Goal: Task Accomplishment & Management: Use online tool/utility

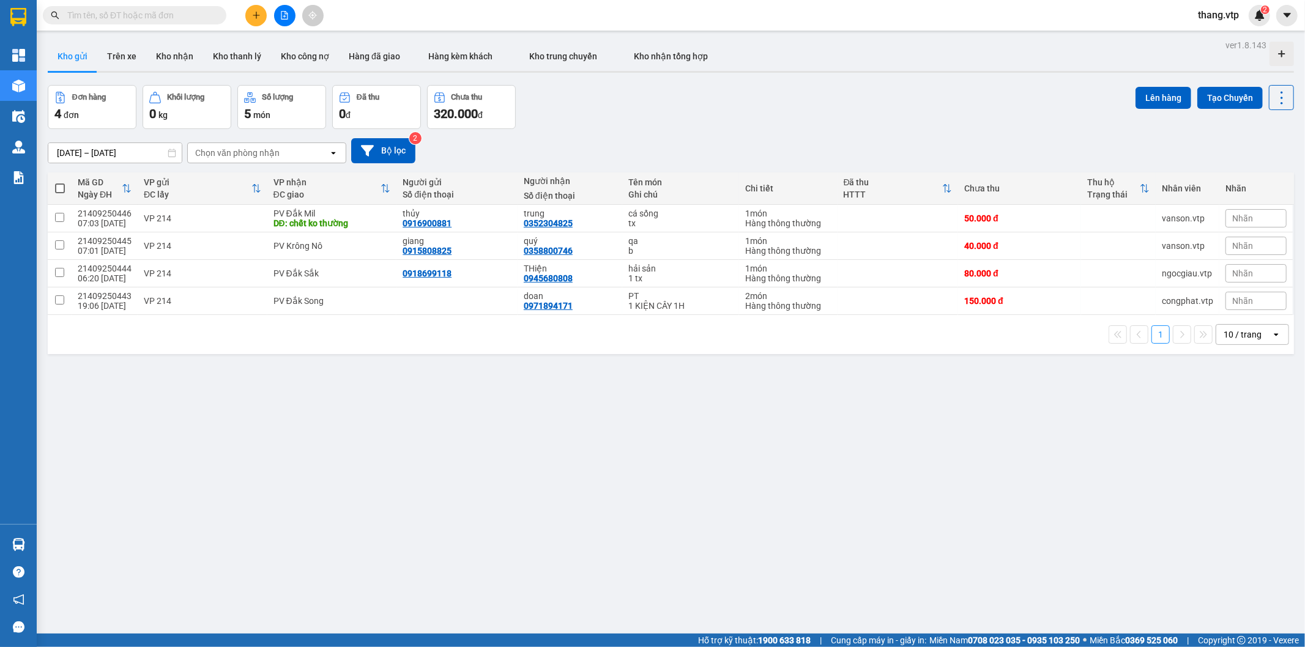
click at [679, 152] on div "[DATE] – [DATE] Press the down arrow key to interact with the calendar and sele…" at bounding box center [671, 150] width 1246 height 25
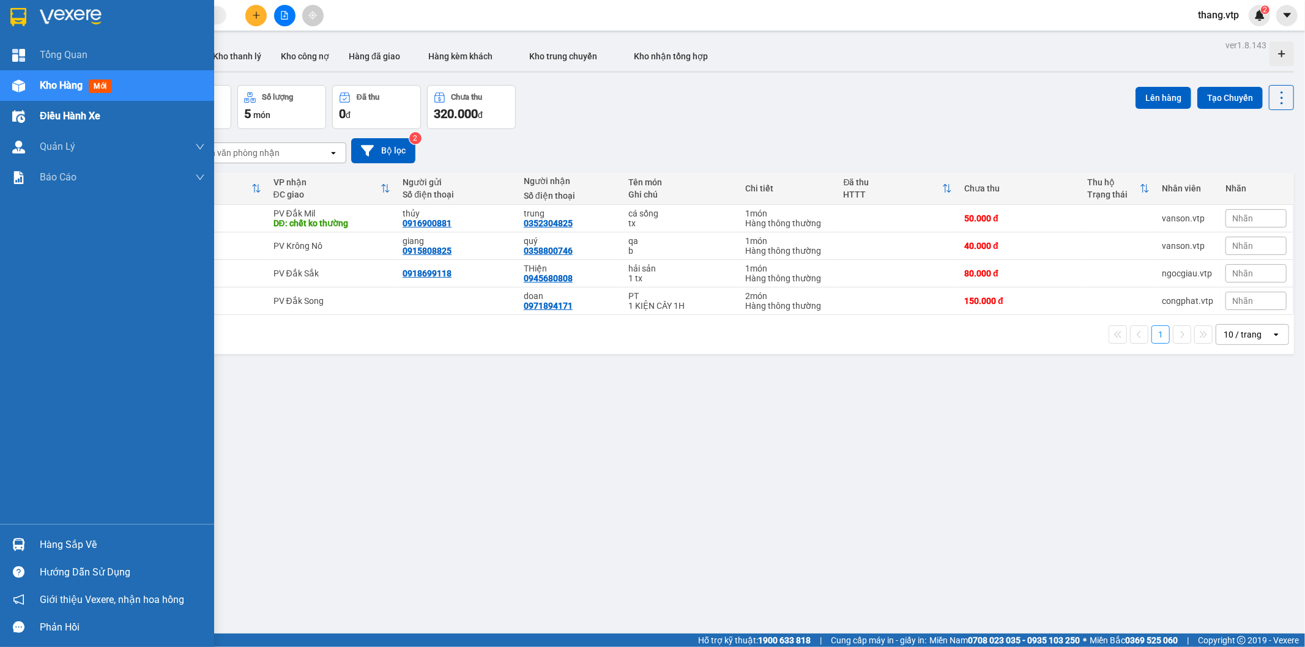
click at [97, 112] on span "Điều hành xe" at bounding box center [70, 115] width 61 height 15
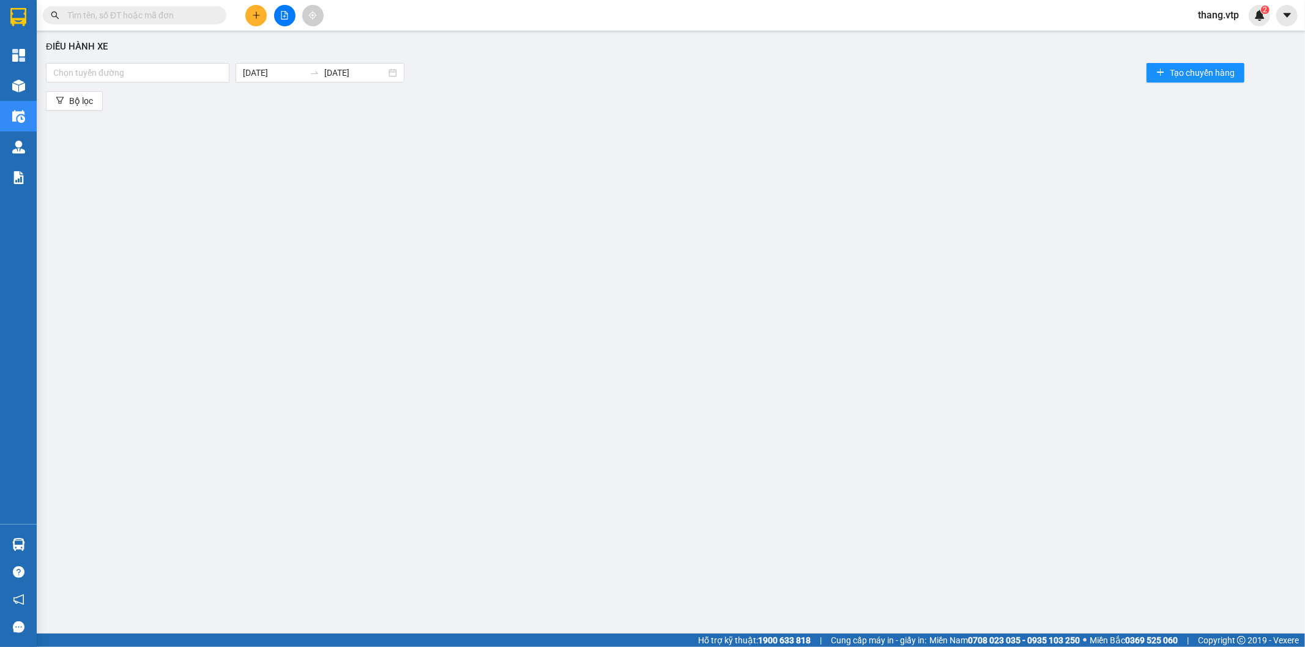
click at [141, 62] on div "Chọn tuyến đường [DATE] [DATE] Tạo chuyến hàng" at bounding box center [671, 73] width 1250 height 24
click at [143, 71] on div at bounding box center [137, 72] width 177 height 15
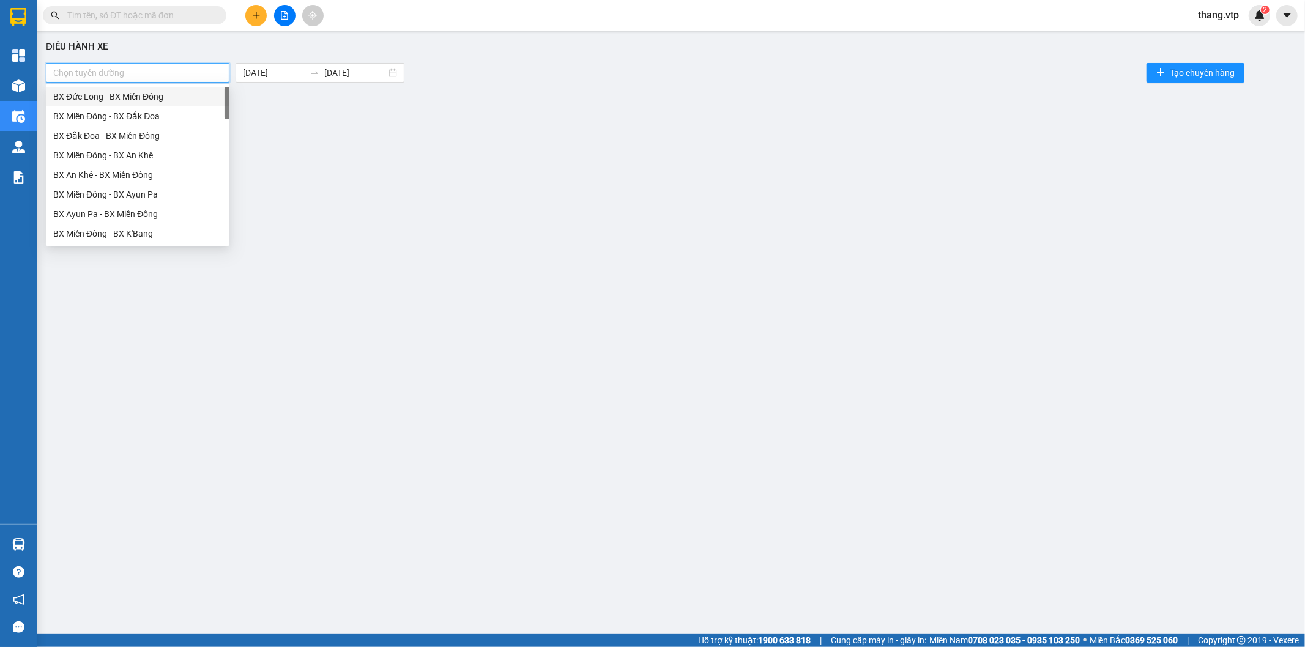
drag, startPoint x: 160, startPoint y: 70, endPoint x: 220, endPoint y: 80, distance: 61.2
click at [160, 70] on div at bounding box center [137, 72] width 177 height 15
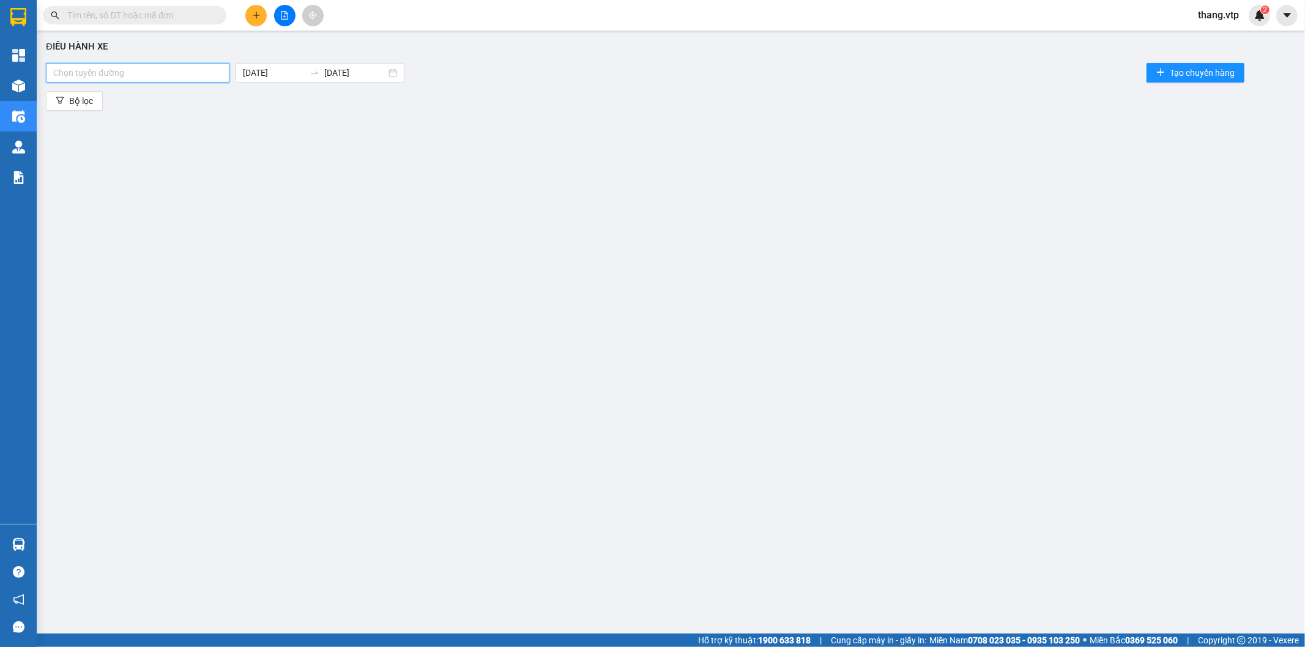
click at [500, 171] on div "Điều hành xe Chọn tuyến đường [DATE] [DATE] Tạo chuyến hàng Bộ lọc" at bounding box center [671, 318] width 1256 height 563
click at [302, 71] on body "Kết quả tìm kiếm ( 0 ) Bộ lọc No Data thang.vtp 2 Tổng Quan Kho hàng mới Điều h…" at bounding box center [652, 323] width 1305 height 647
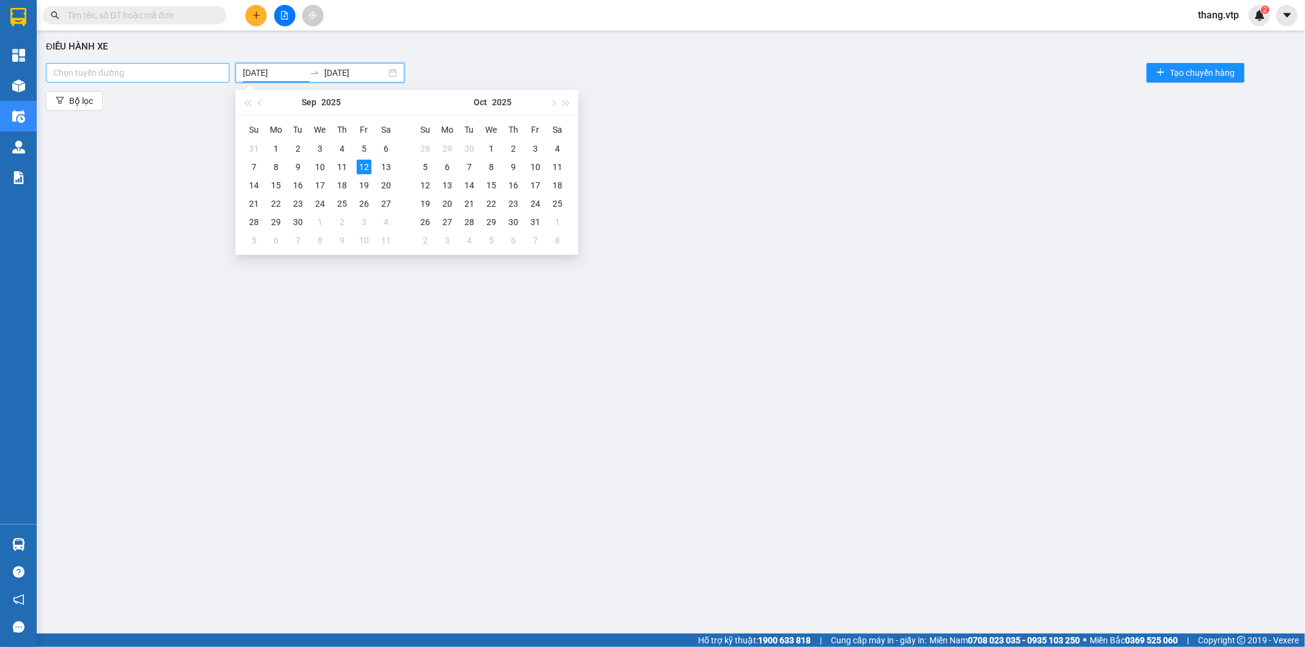
click at [106, 70] on div at bounding box center [137, 72] width 177 height 15
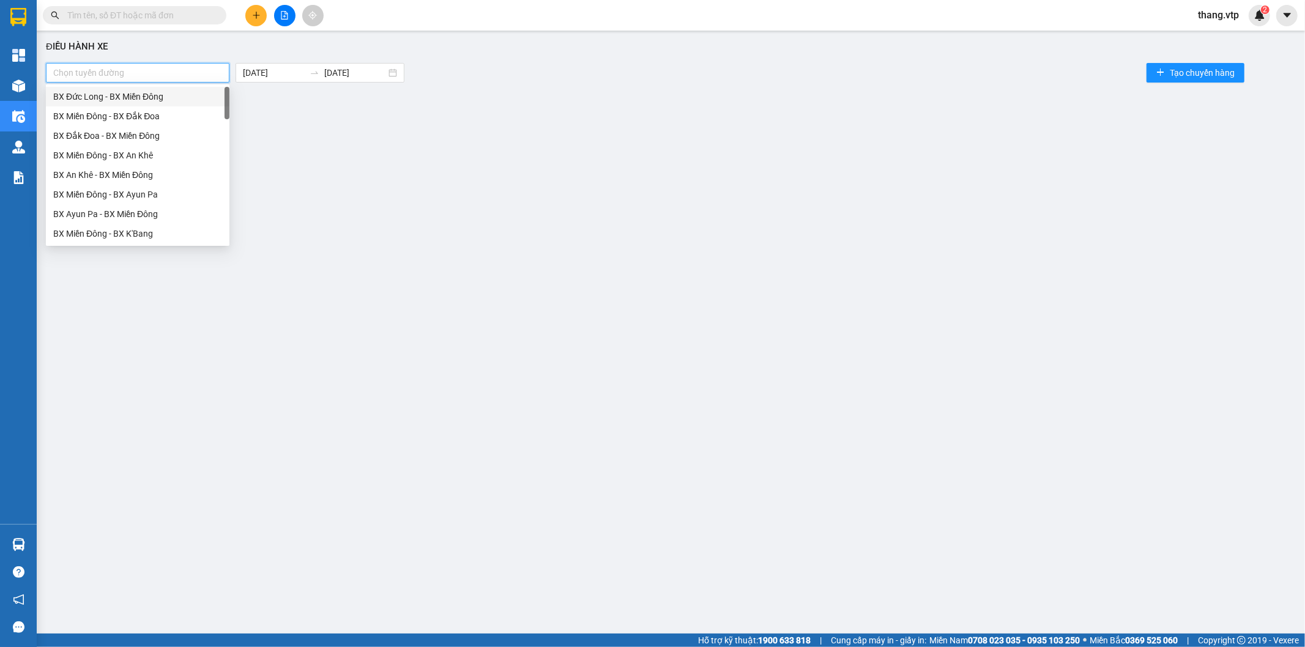
click at [105, 96] on div "BX Đức Long - BX Miền Đông" at bounding box center [137, 96] width 169 height 13
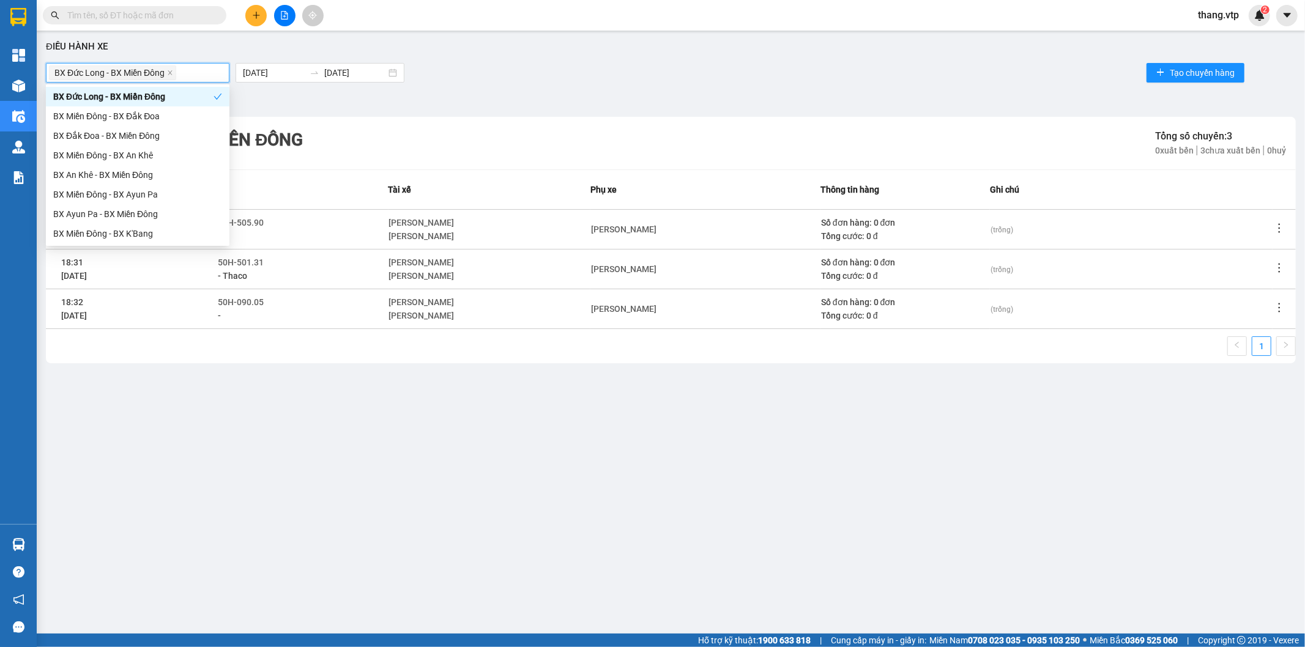
click at [117, 73] on span "BX Đức Long - BX Miền Đông" at bounding box center [109, 72] width 110 height 13
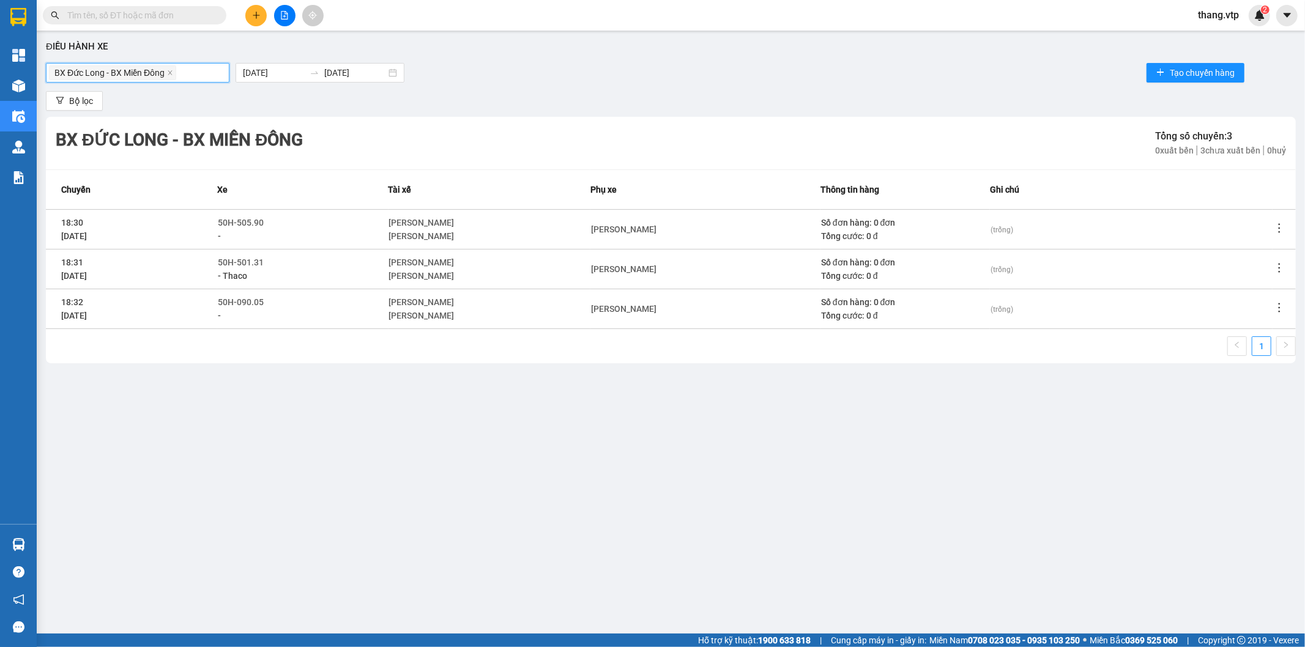
click at [119, 64] on div "BX Đức Long - BX Miền Đông" at bounding box center [114, 72] width 130 height 17
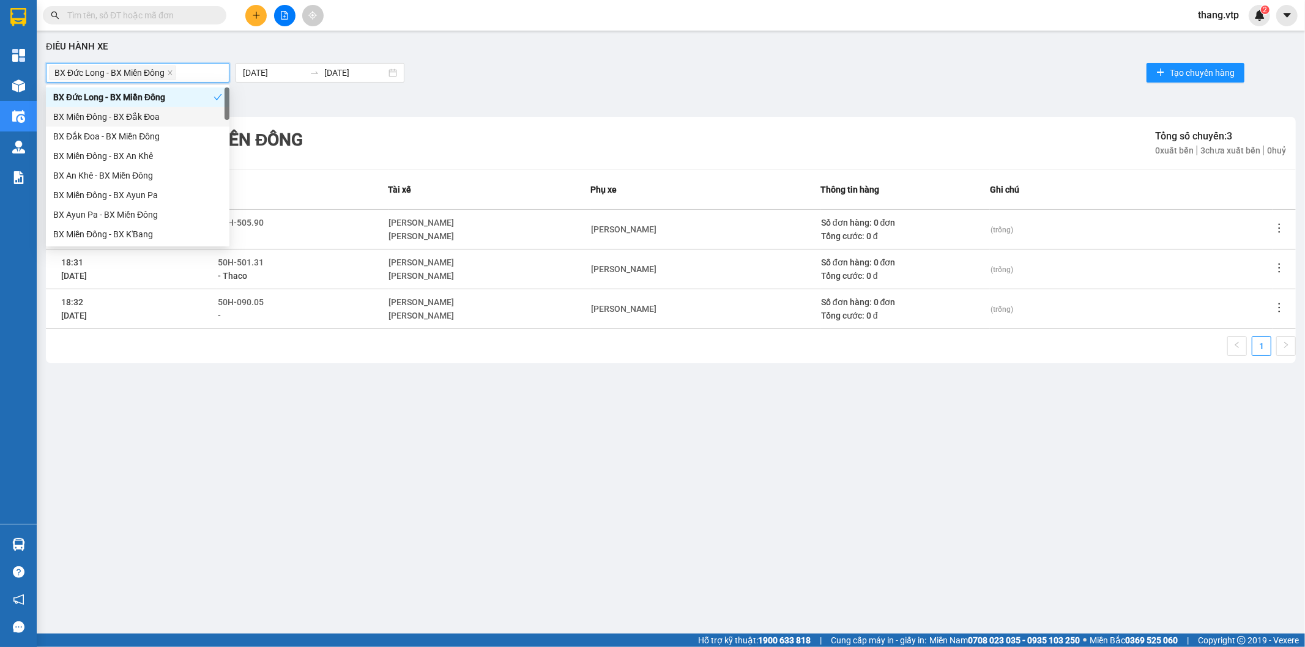
click at [120, 115] on div "BX Miền Đông - BX Đắk Đoa" at bounding box center [137, 116] width 169 height 13
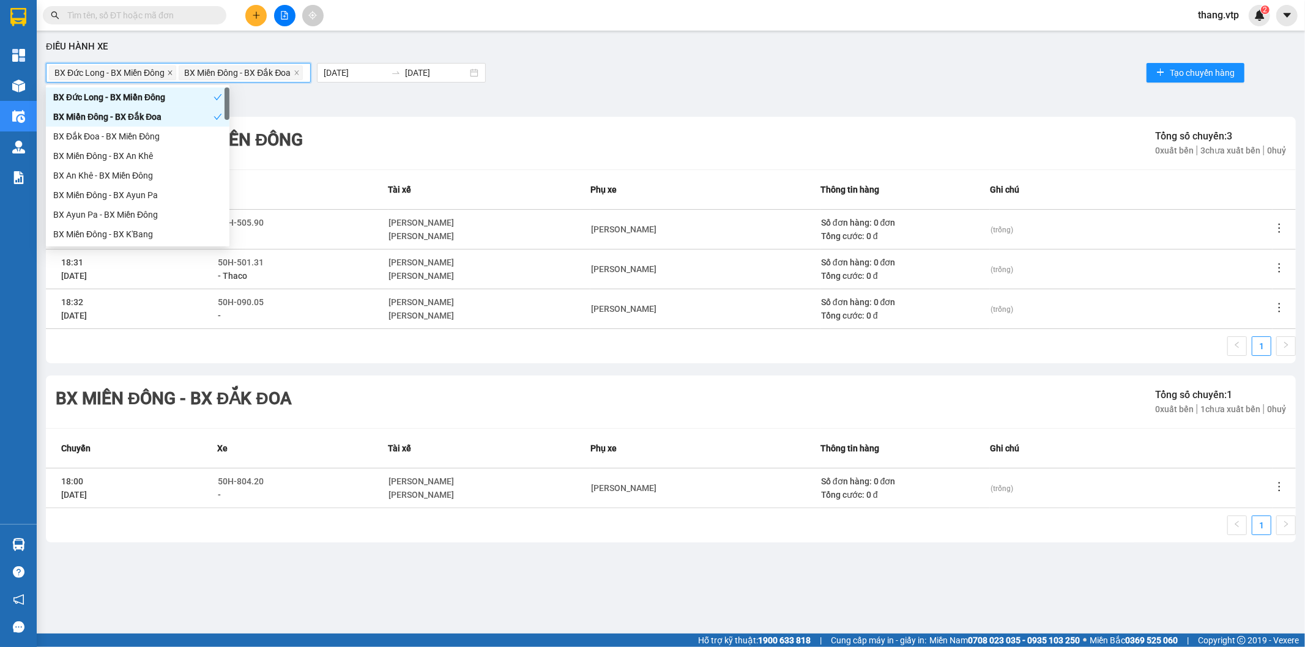
click at [169, 70] on icon "close" at bounding box center [170, 73] width 6 height 6
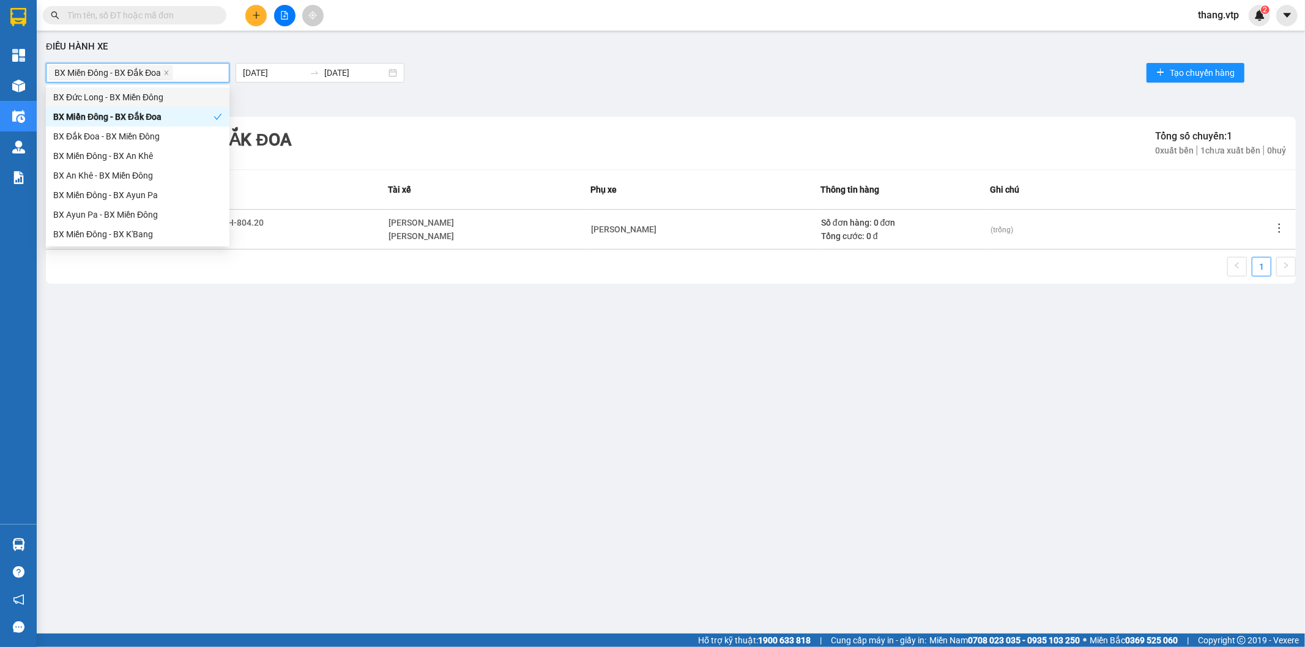
click at [171, 69] on span "BX Miền Đông - BX Đắk Đoa" at bounding box center [111, 72] width 124 height 15
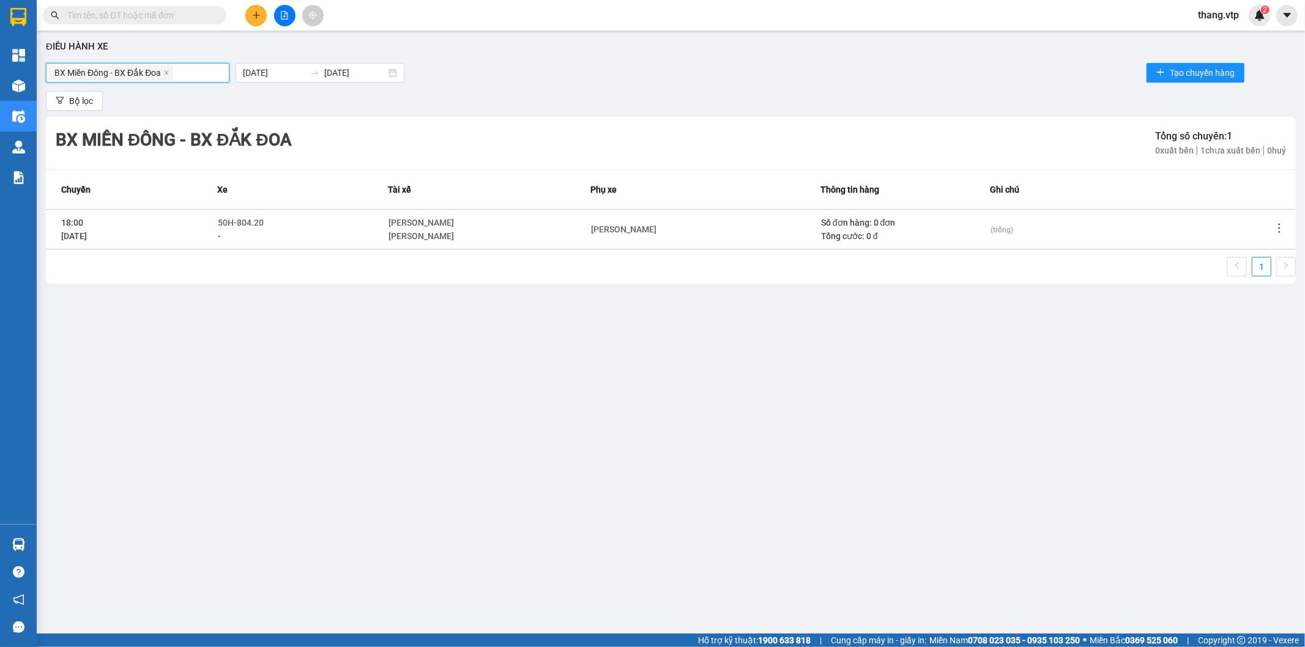
click at [171, 72] on span "BX Miền Đông - BX Đắk Đoa" at bounding box center [111, 72] width 124 height 15
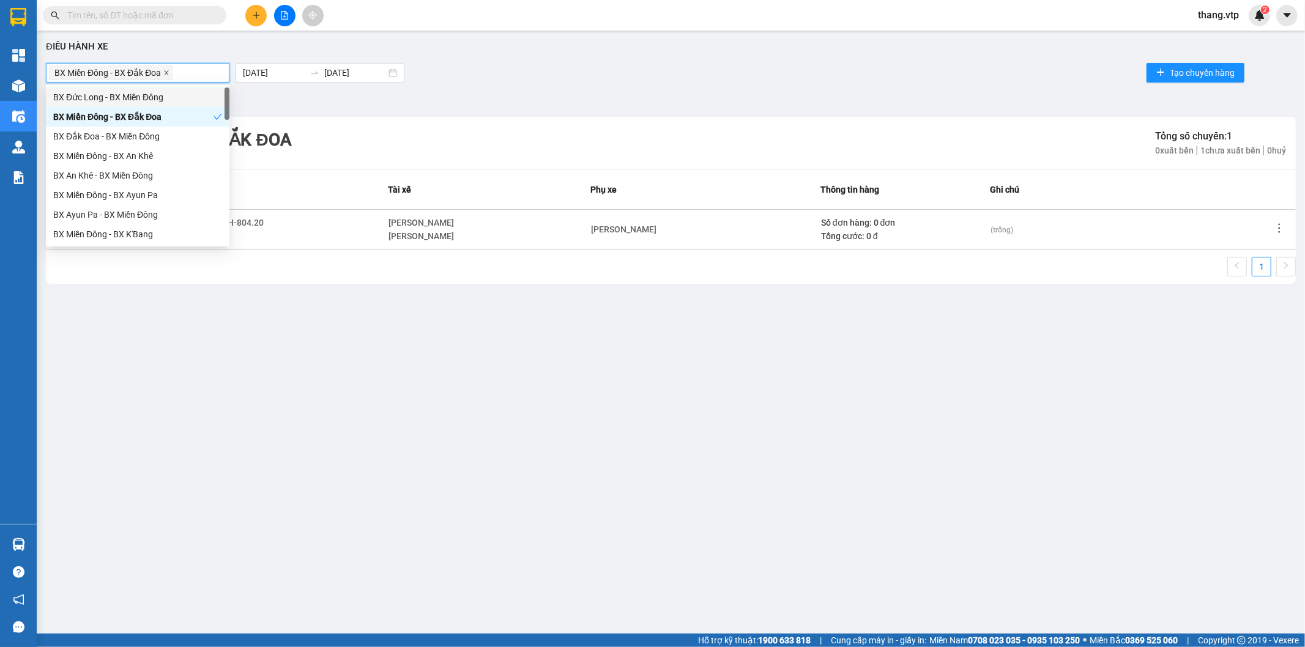
click at [163, 72] on icon "close" at bounding box center [166, 73] width 6 height 6
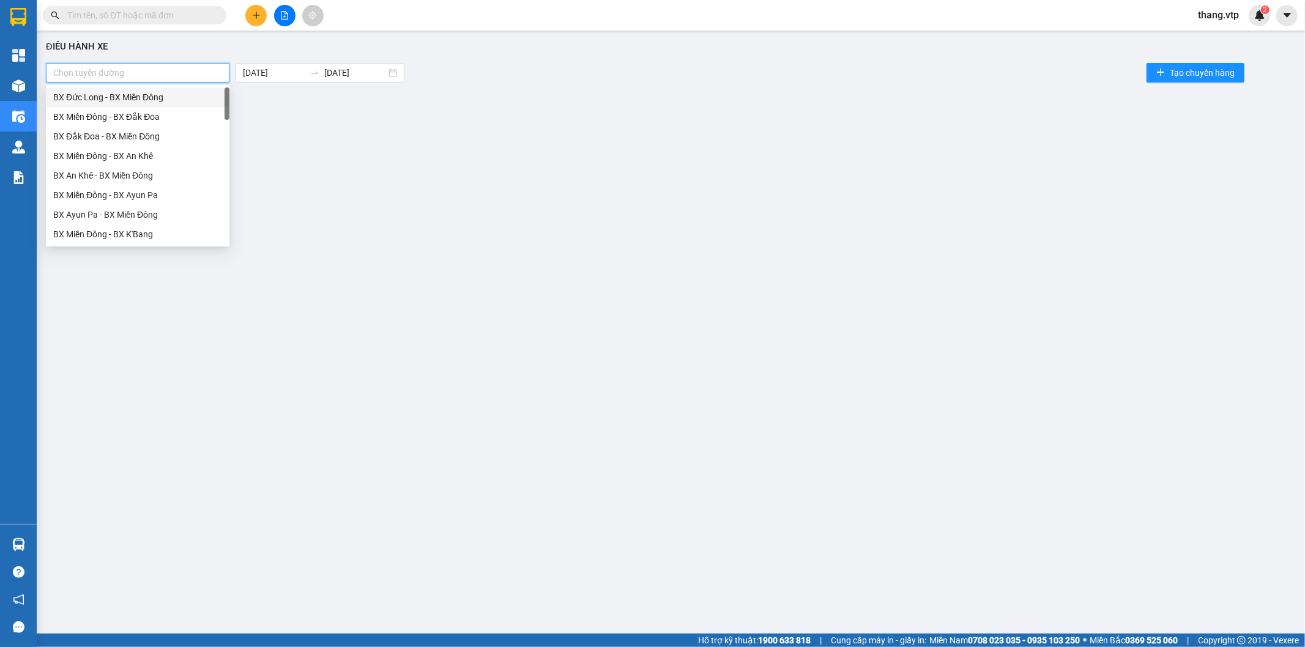
drag, startPoint x: 455, startPoint y: 338, endPoint x: 234, endPoint y: 204, distance: 258.8
click at [446, 332] on div "Điều hành xe Chọn tuyến đường [DATE] [DATE] Tạo chuyến hàng Bộ lọc" at bounding box center [671, 318] width 1256 height 563
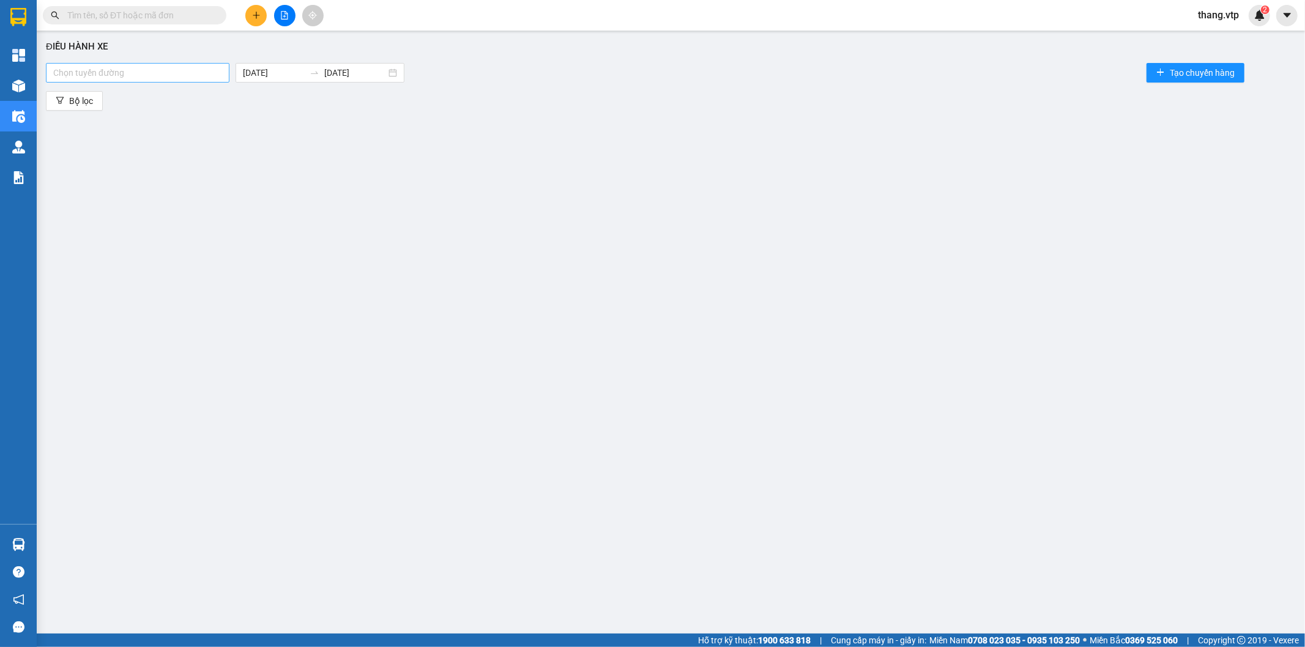
click at [102, 69] on div at bounding box center [137, 72] width 177 height 15
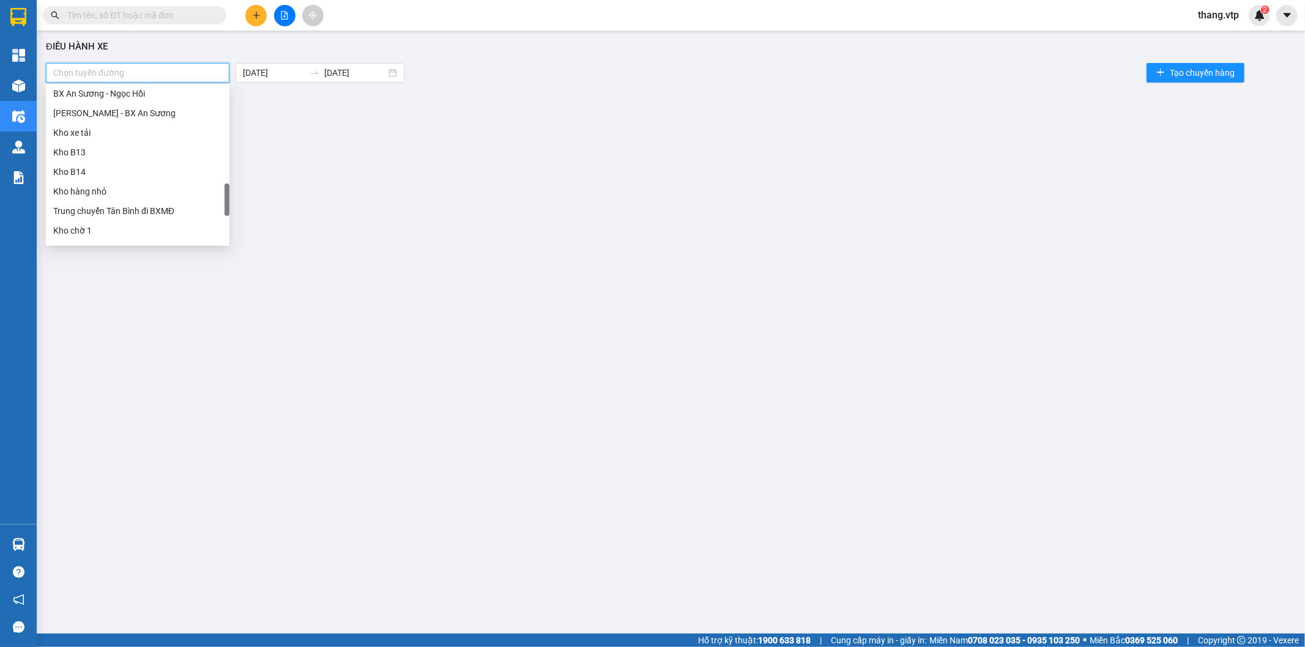
scroll to position [783, 0]
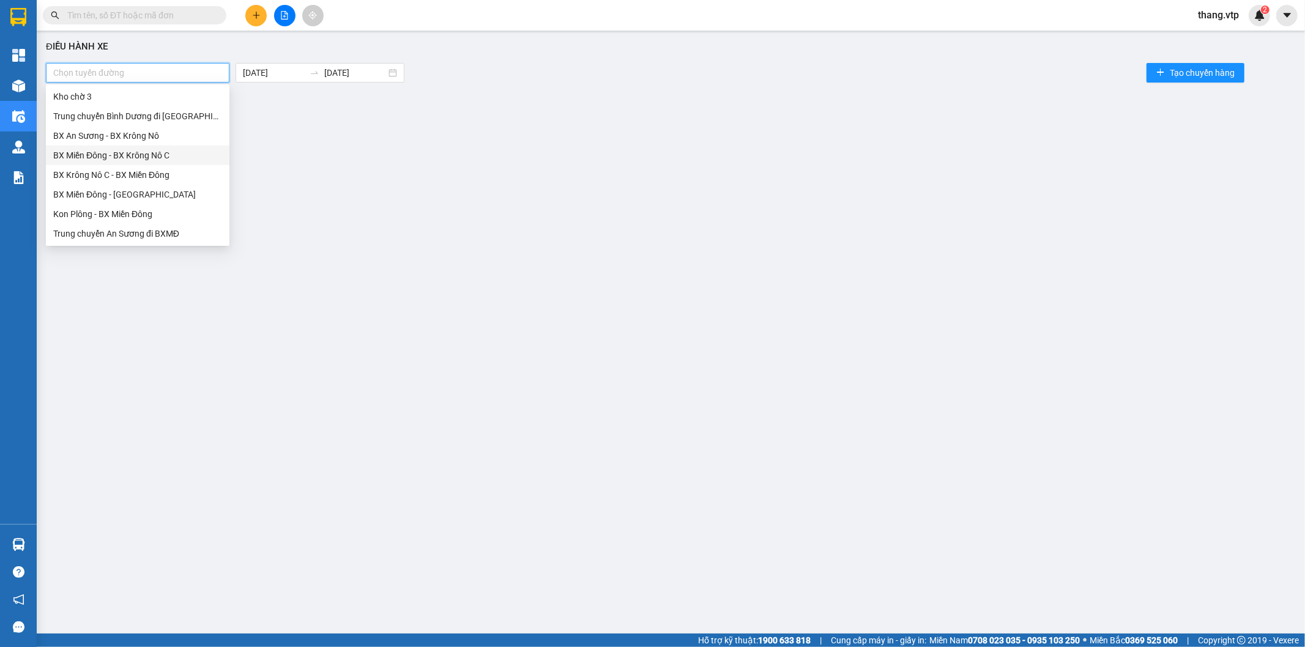
click at [147, 155] on div "BX Miền Đông - BX Krông Nô C" at bounding box center [137, 155] width 169 height 13
click at [135, 157] on div "BX Miền Đông - BX Krông Nô C" at bounding box center [133, 155] width 160 height 13
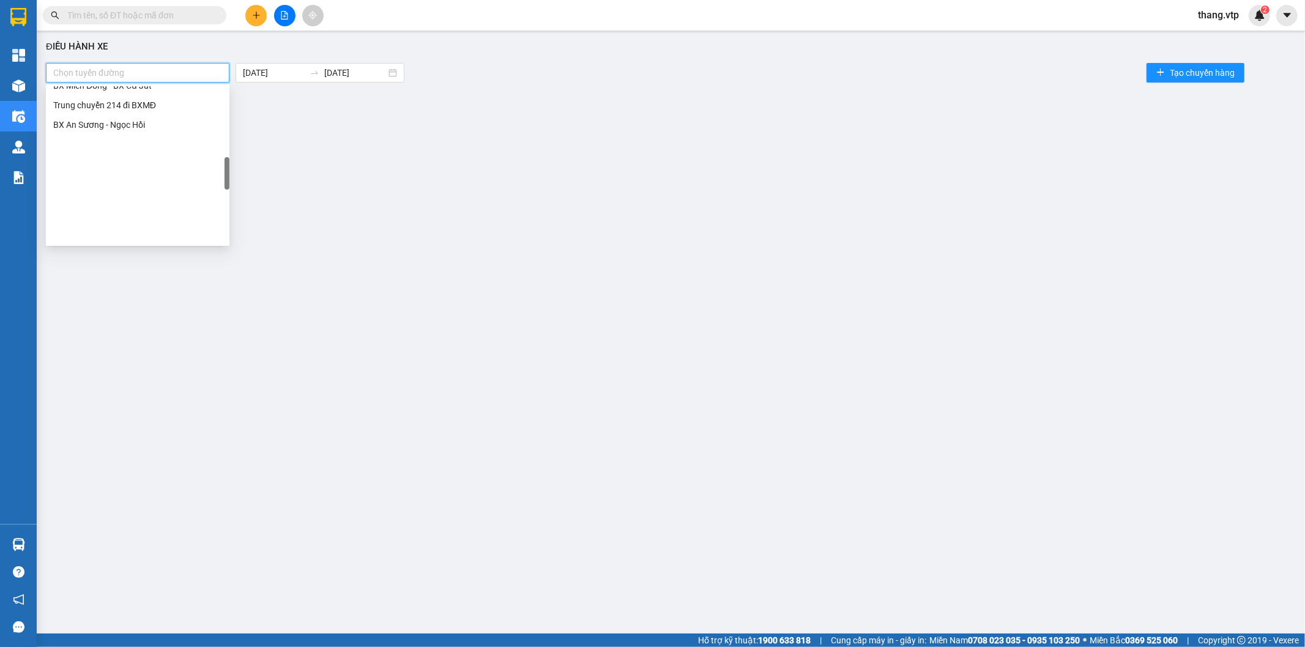
scroll to position [443, 0]
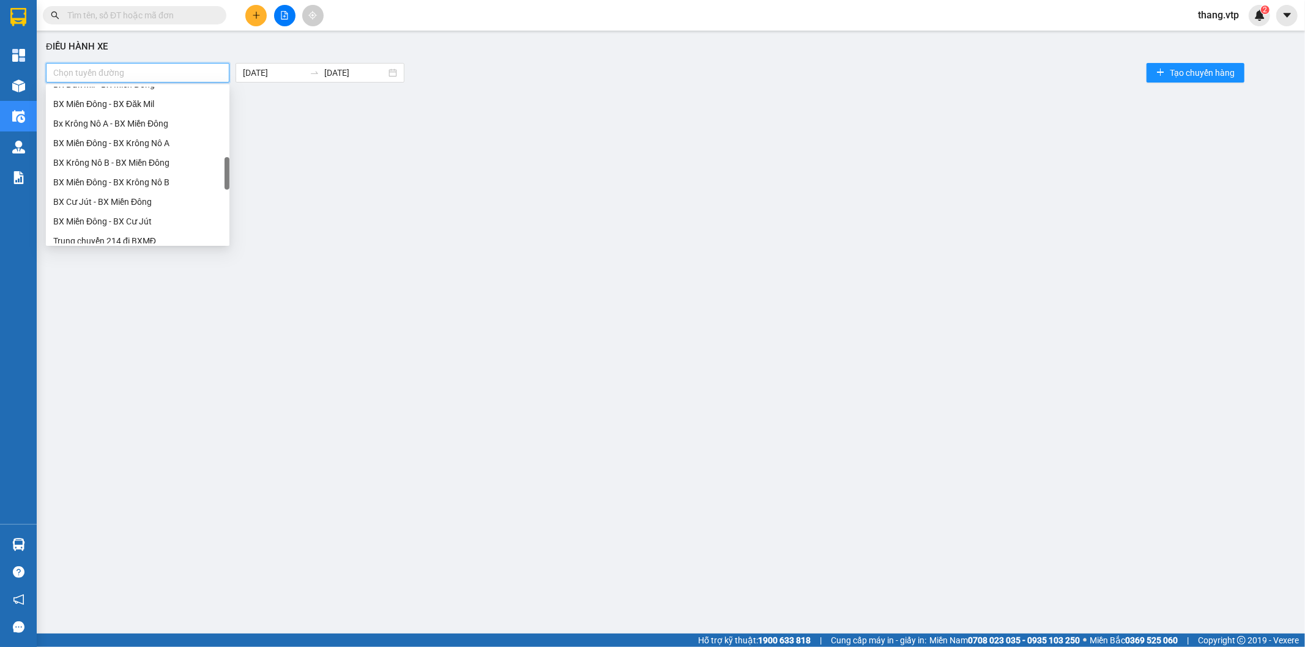
click at [158, 141] on div "BX Miền Đông - BX Krông Nô A" at bounding box center [137, 142] width 169 height 13
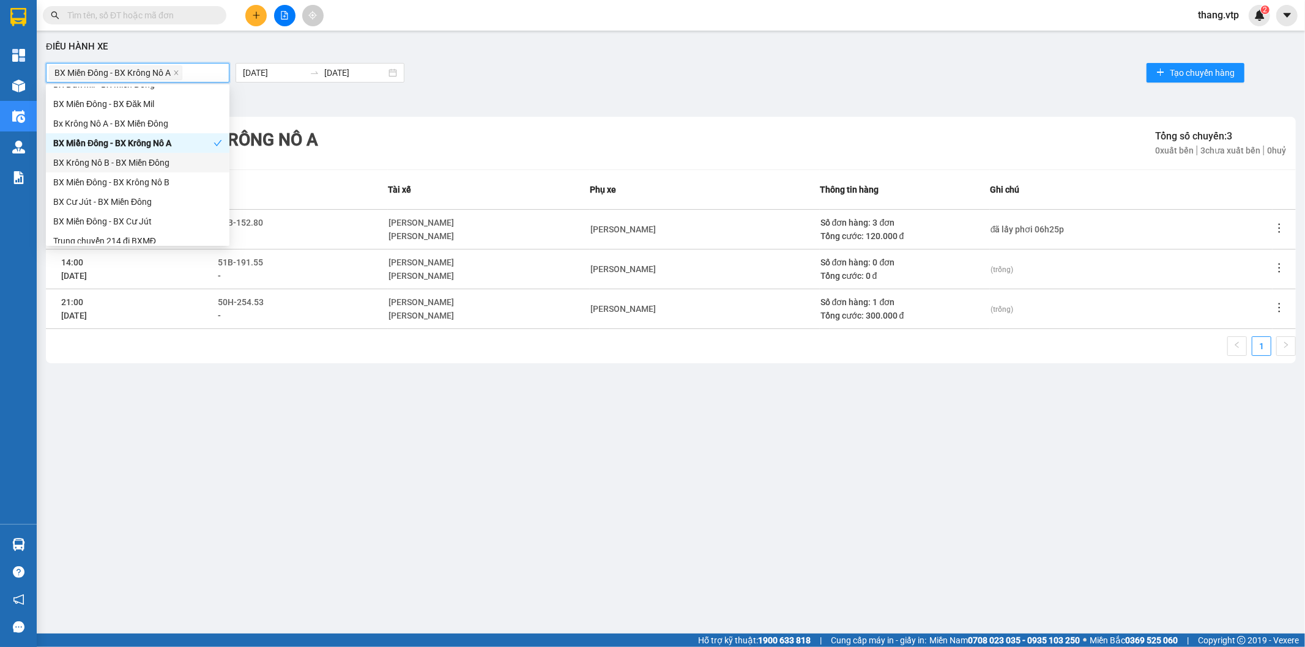
click at [585, 341] on div "1" at bounding box center [671, 349] width 1250 height 27
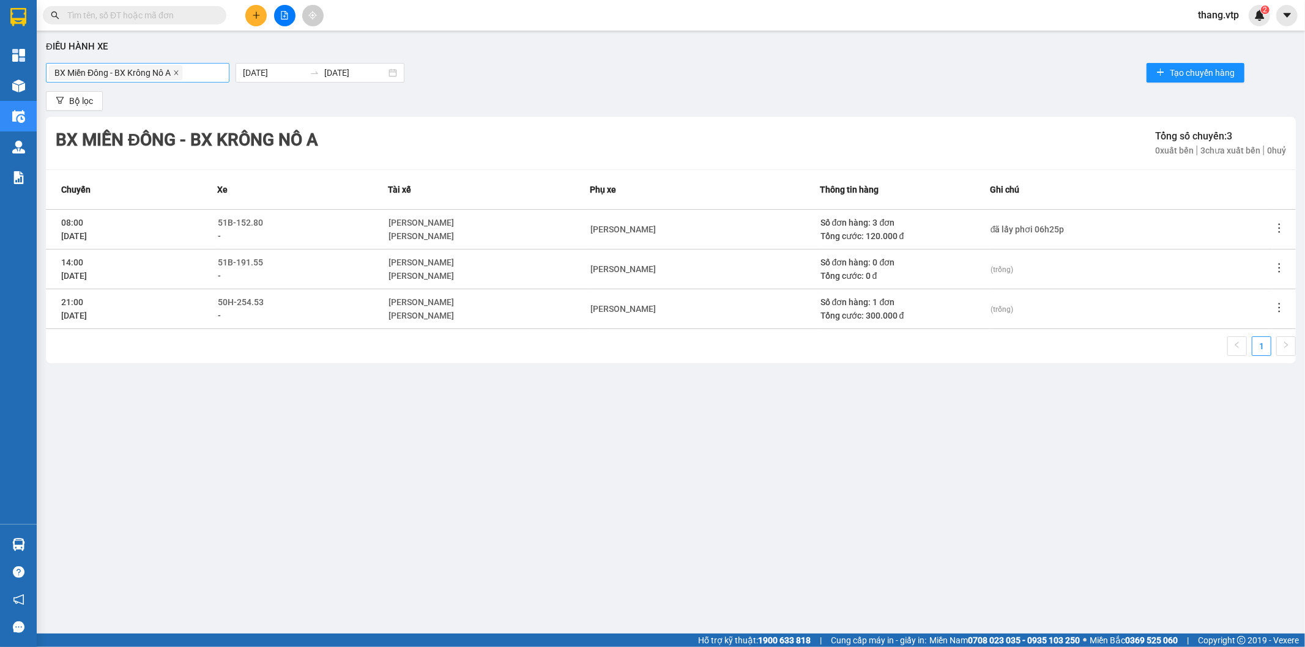
click at [178, 77] on span at bounding box center [176, 72] width 6 height 13
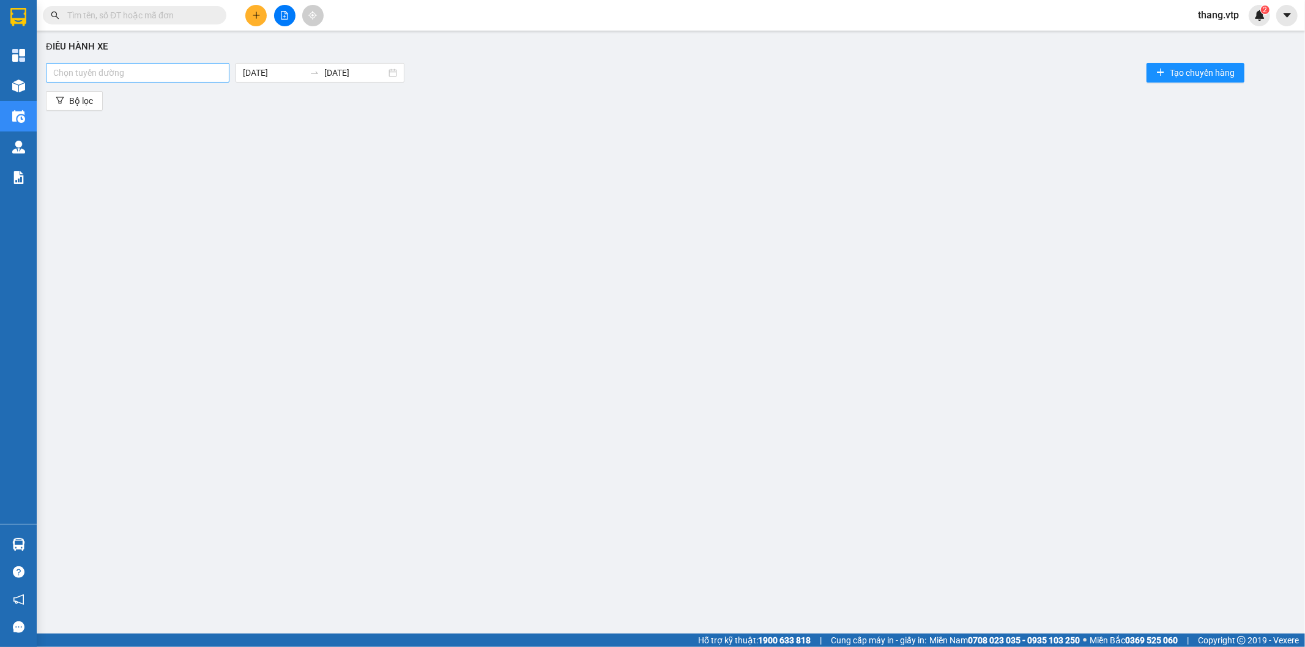
click at [179, 77] on div at bounding box center [137, 72] width 177 height 15
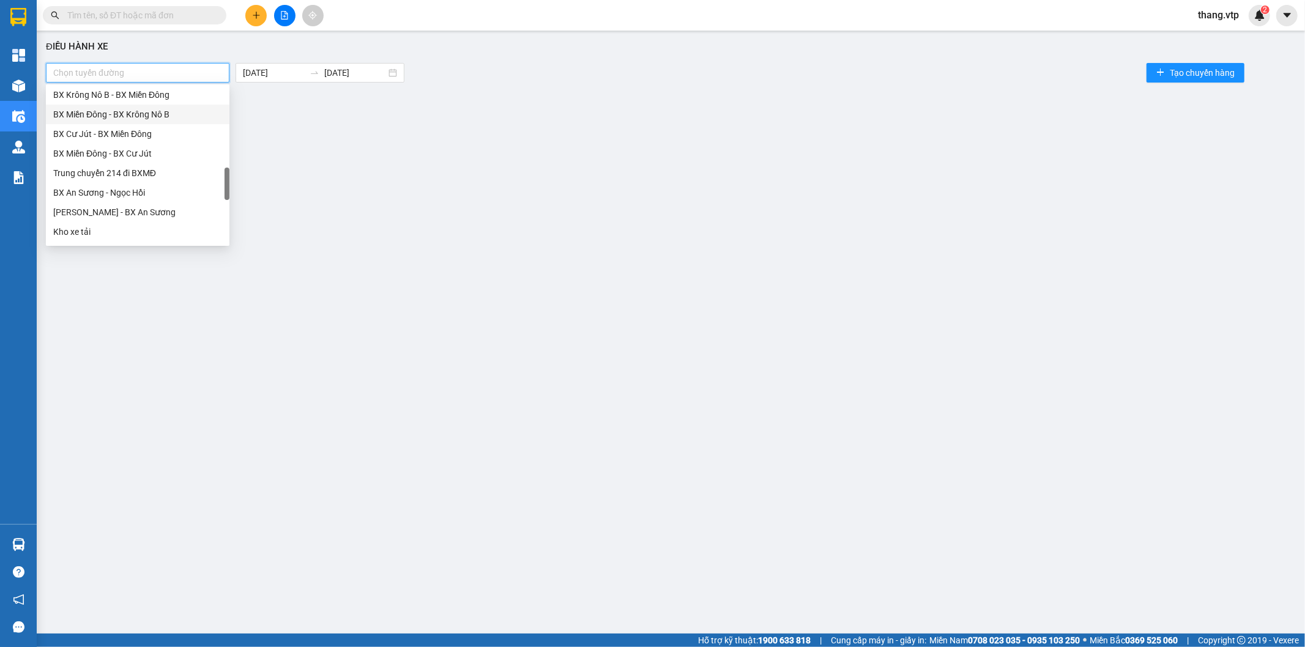
scroll to position [171, 0]
click at [250, 70] on input "[DATE]" at bounding box center [274, 72] width 62 height 13
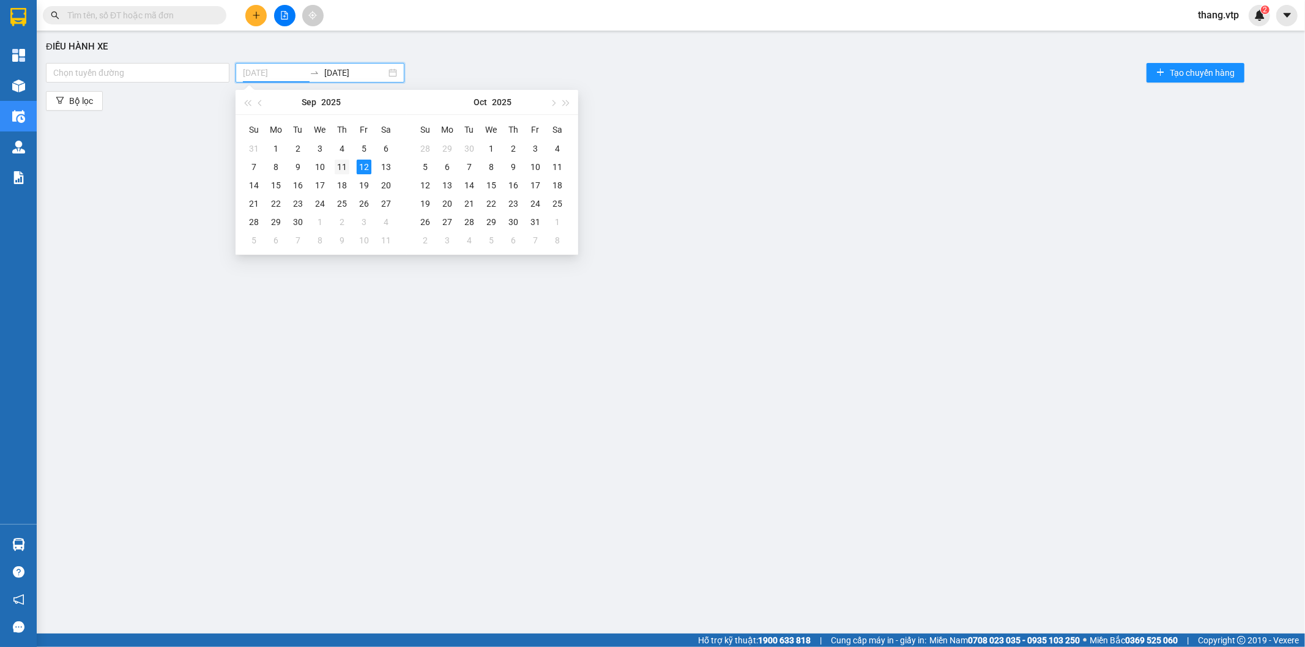
type input "[DATE]"
click at [344, 169] on div "11" at bounding box center [342, 167] width 15 height 15
type input "[DATE]"
click at [343, 165] on div "11" at bounding box center [342, 167] width 15 height 15
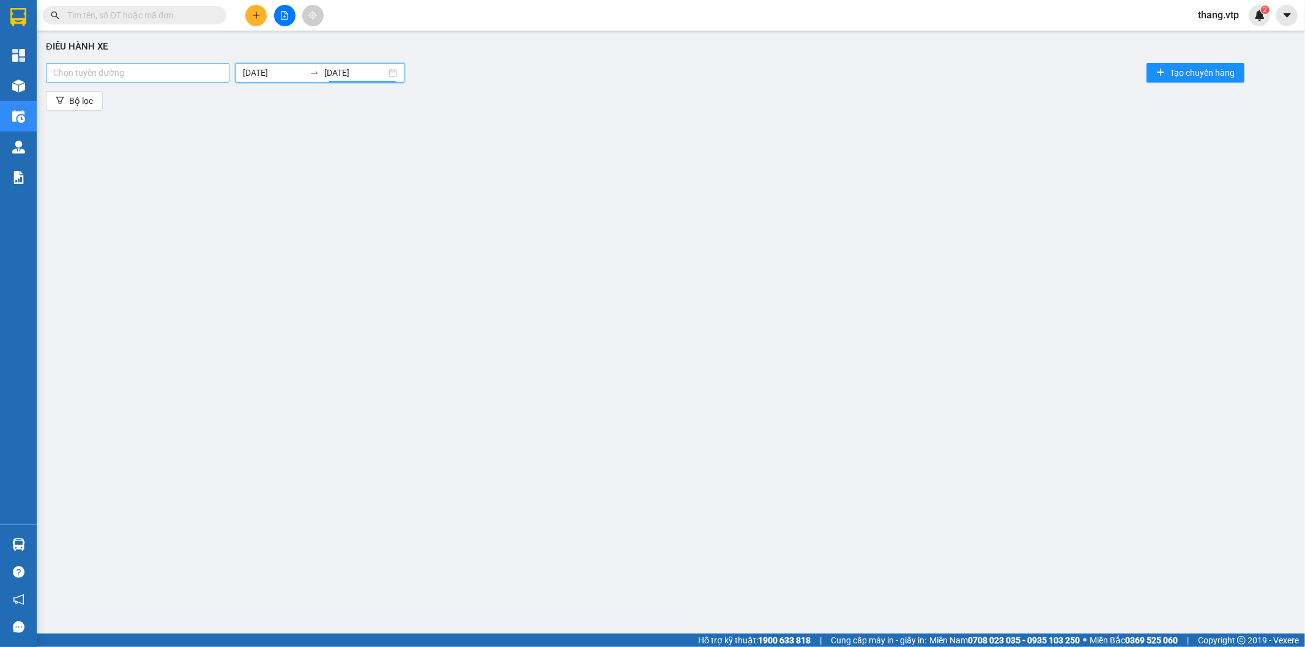
click at [204, 70] on div at bounding box center [137, 72] width 177 height 15
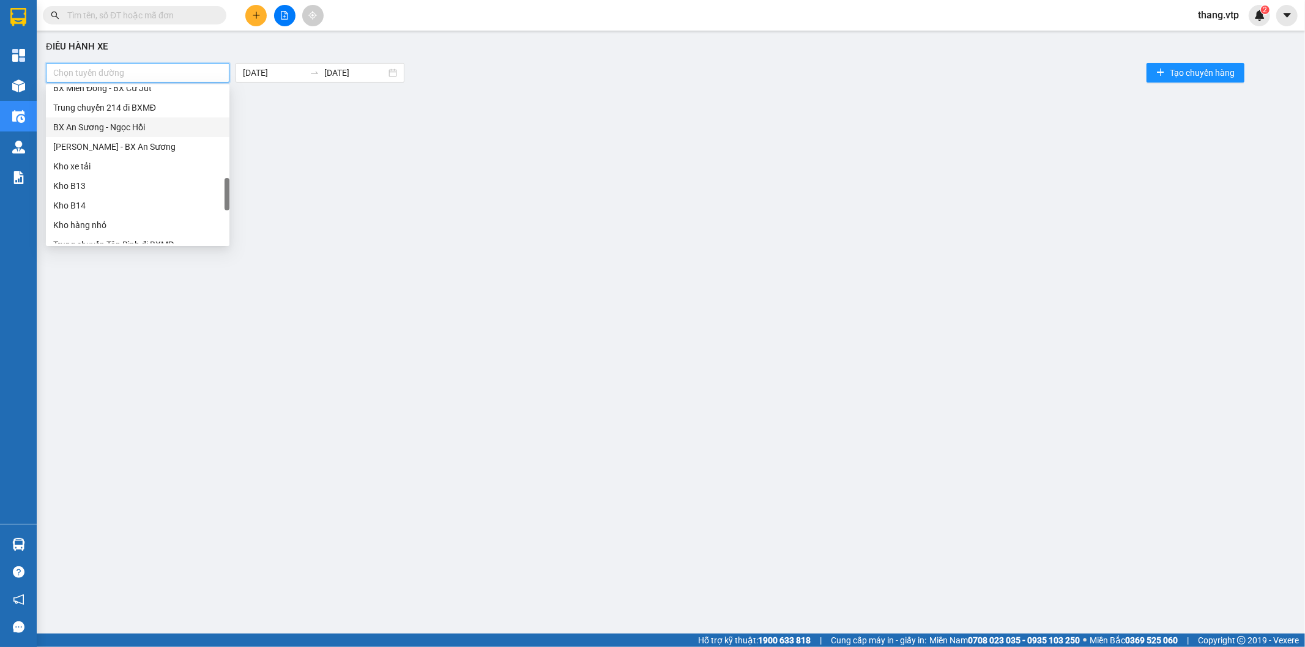
scroll to position [712, 0]
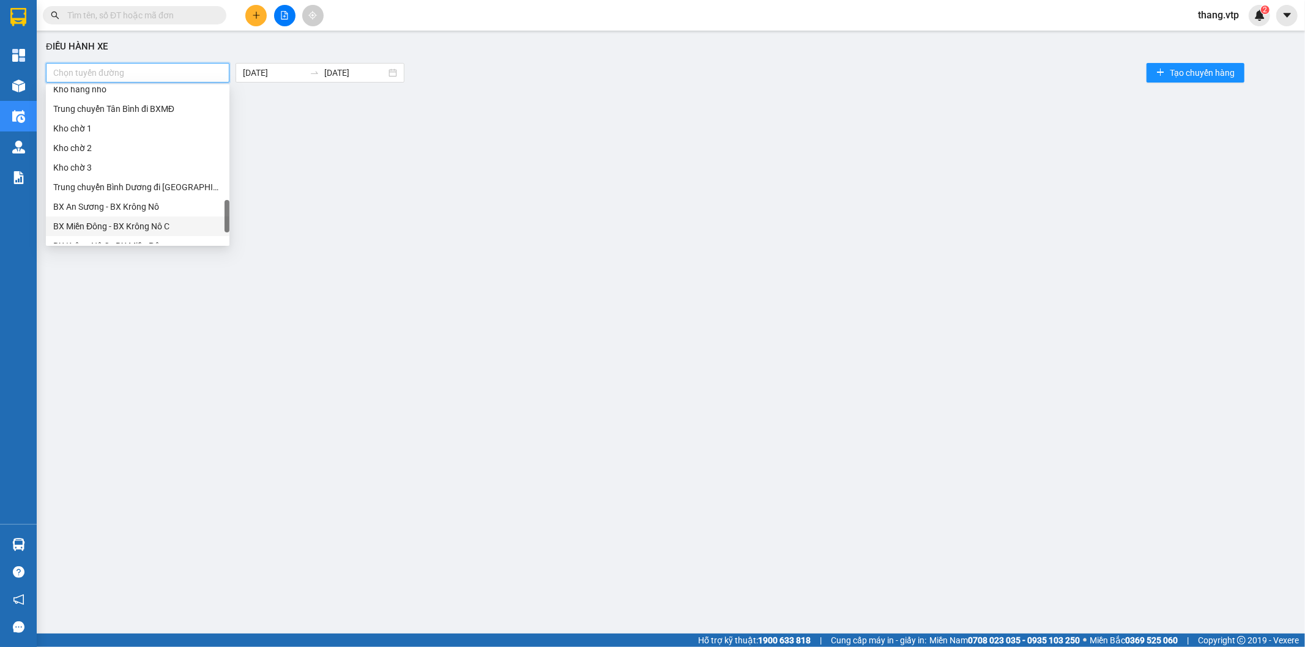
click at [127, 231] on div "BX Miền Đông - BX Krông Nô C" at bounding box center [137, 226] width 169 height 13
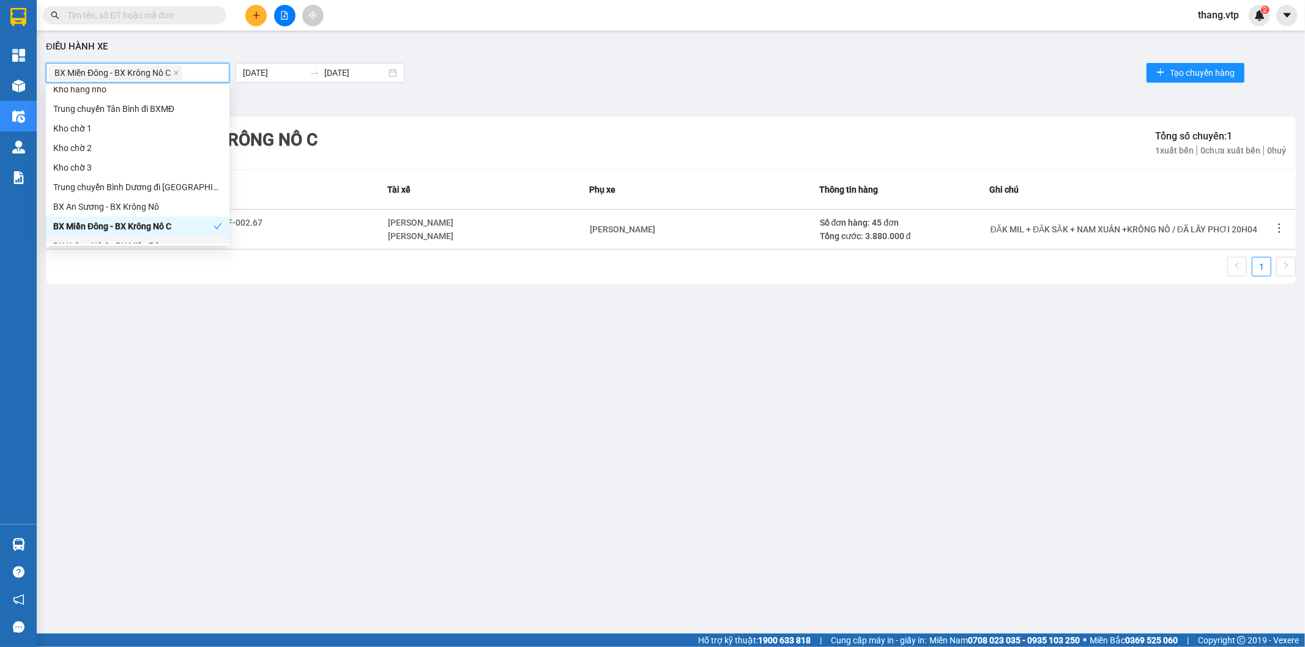
click at [475, 149] on div "BX Miền Đông - BX Krông Nô C Tổng số chuyến: 1 1 xuất bến 0 chưa xuất bến 0 huỷ" at bounding box center [671, 143] width 1250 height 53
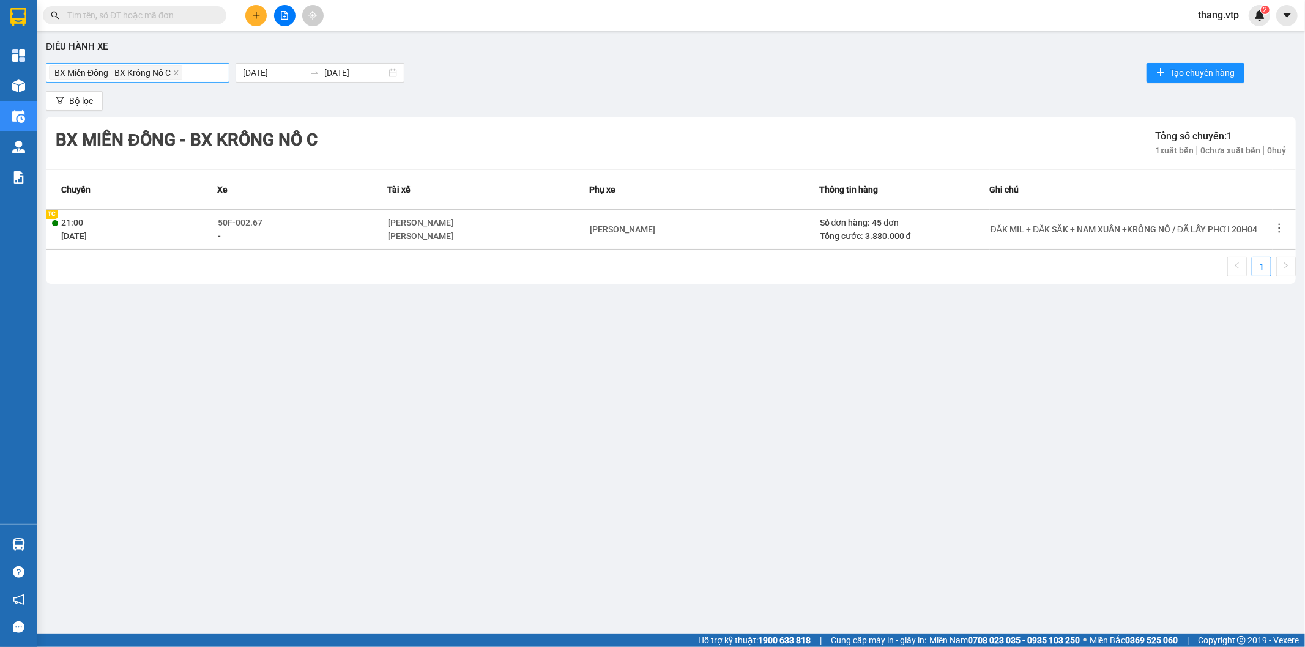
click at [147, 69] on span "BX Miền Đông - BX Krông Nô C" at bounding box center [112, 72] width 116 height 13
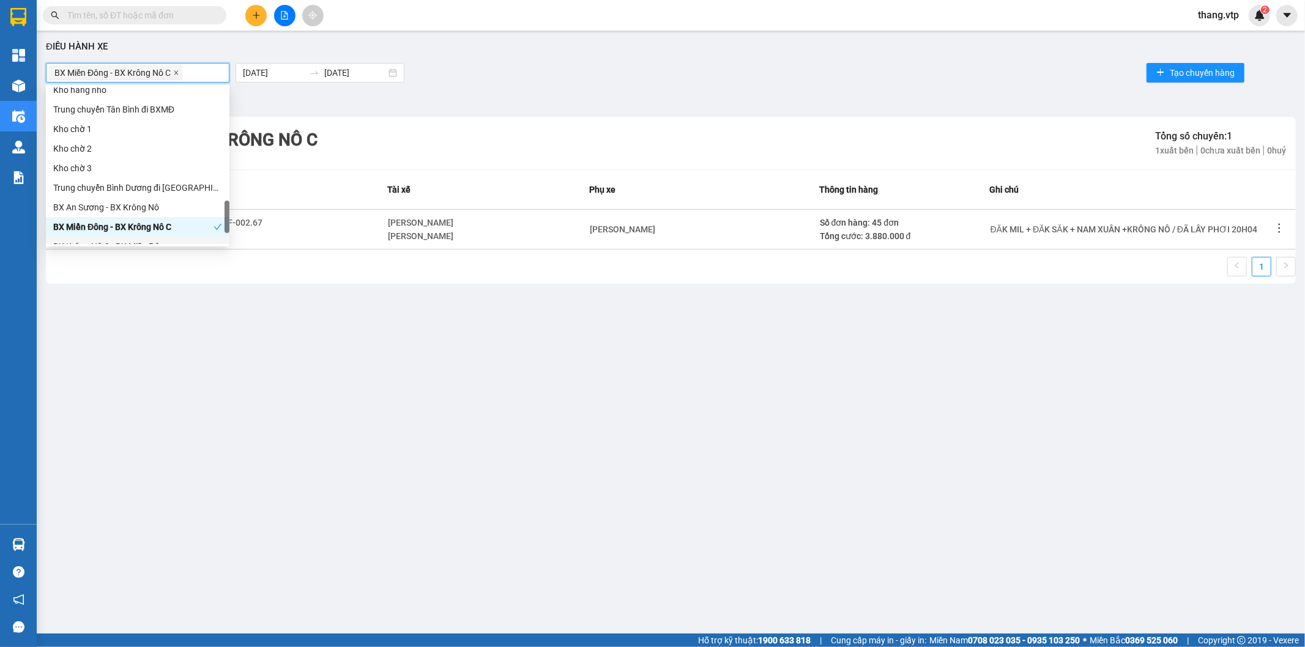
click at [179, 72] on icon "close" at bounding box center [176, 73] width 6 height 6
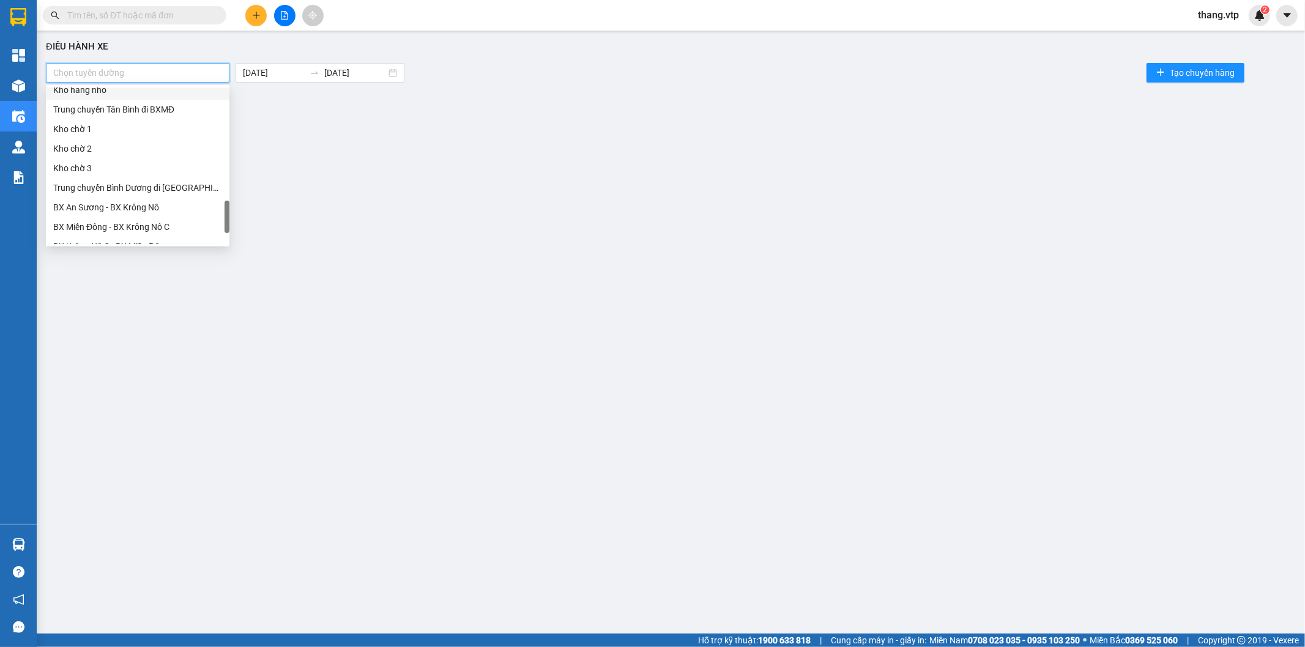
click at [552, 209] on div "Điều hành xe Chọn tuyến đường [DATE] [DATE] Tạo chuyến hàng Bộ lọc" at bounding box center [671, 318] width 1256 height 563
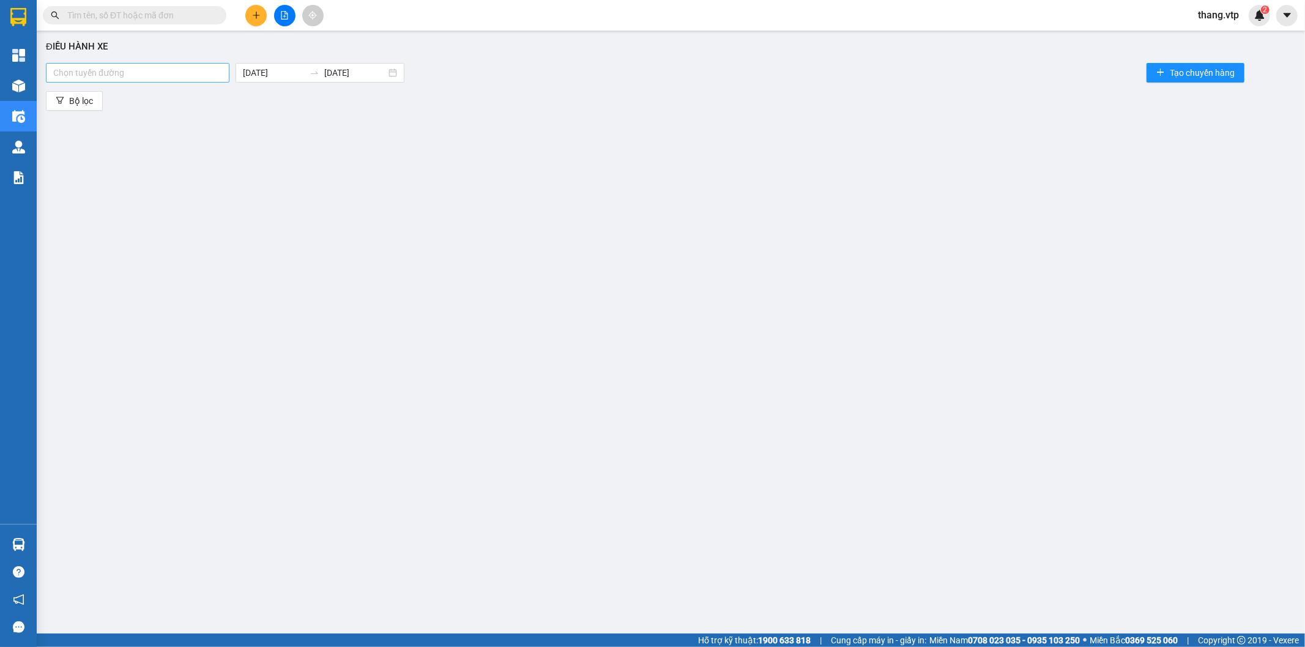
click at [697, 246] on div "Điều hành xe Chọn tuyến đường [DATE] [DATE] Tạo chuyến hàng Bộ lọc" at bounding box center [671, 318] width 1256 height 563
click at [113, 72] on div at bounding box center [137, 72] width 177 height 15
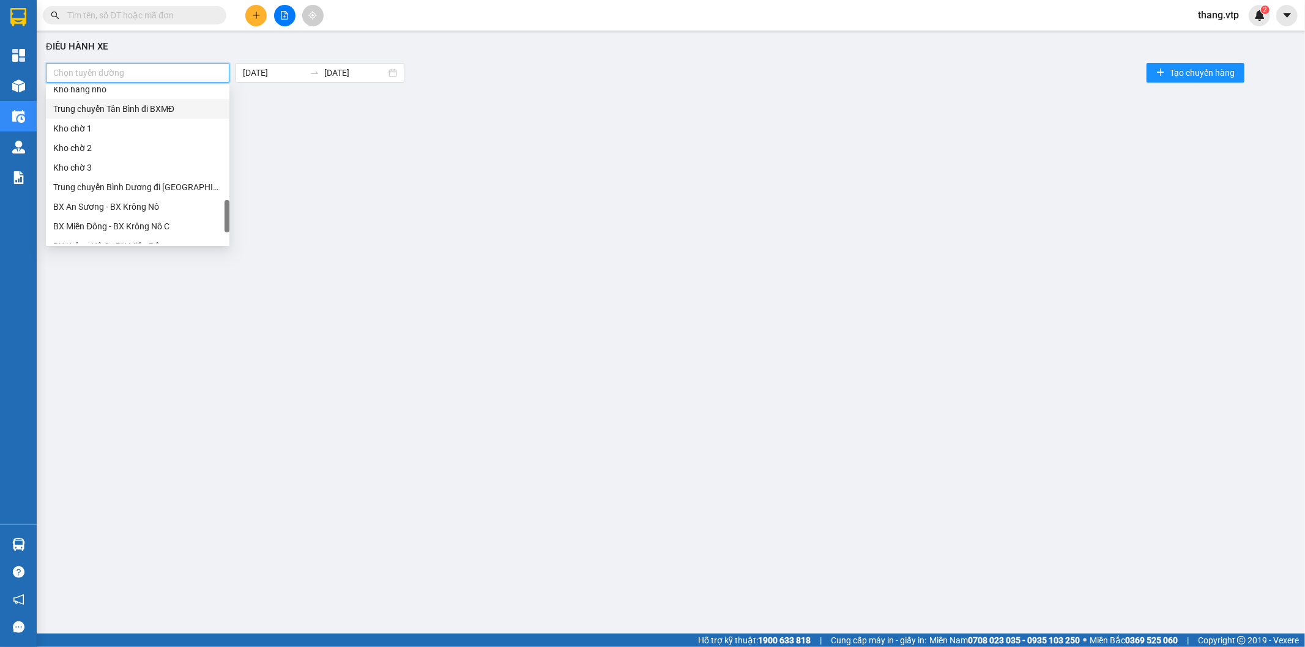
drag, startPoint x: 487, startPoint y: 108, endPoint x: 58, endPoint y: 133, distance: 430.1
click at [488, 109] on div "Bộ lọc" at bounding box center [671, 101] width 1250 height 20
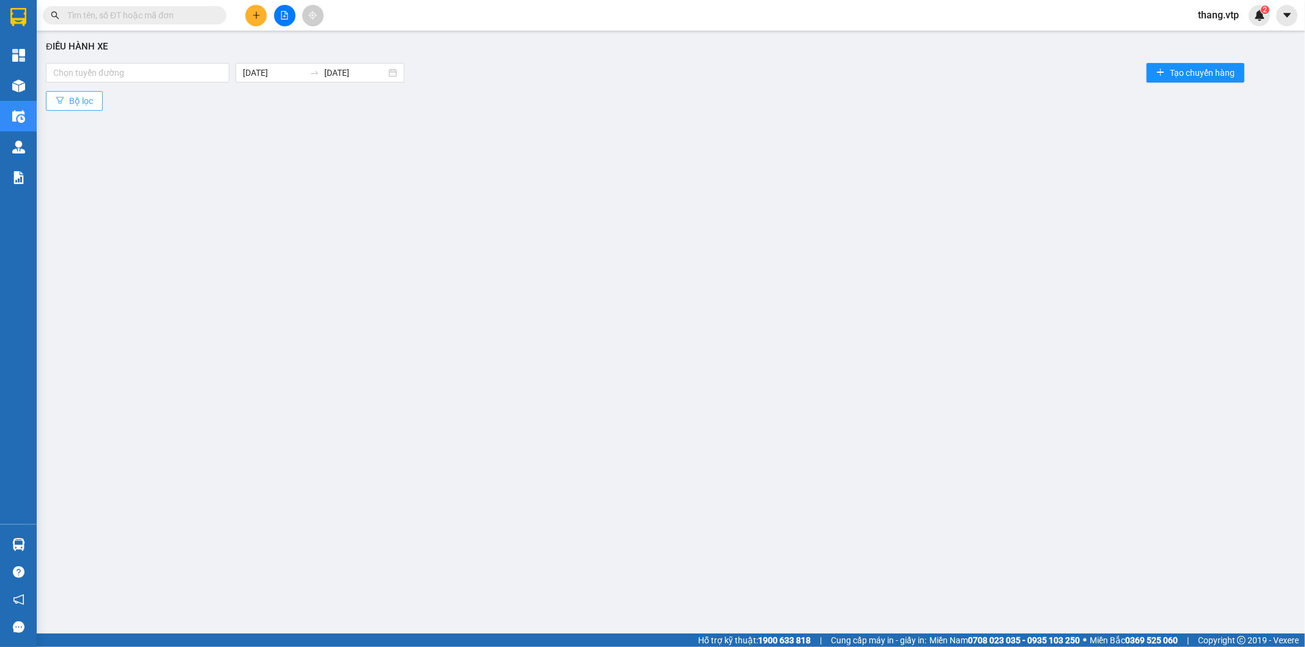
click at [81, 100] on span "Bộ lọc" at bounding box center [81, 100] width 24 height 13
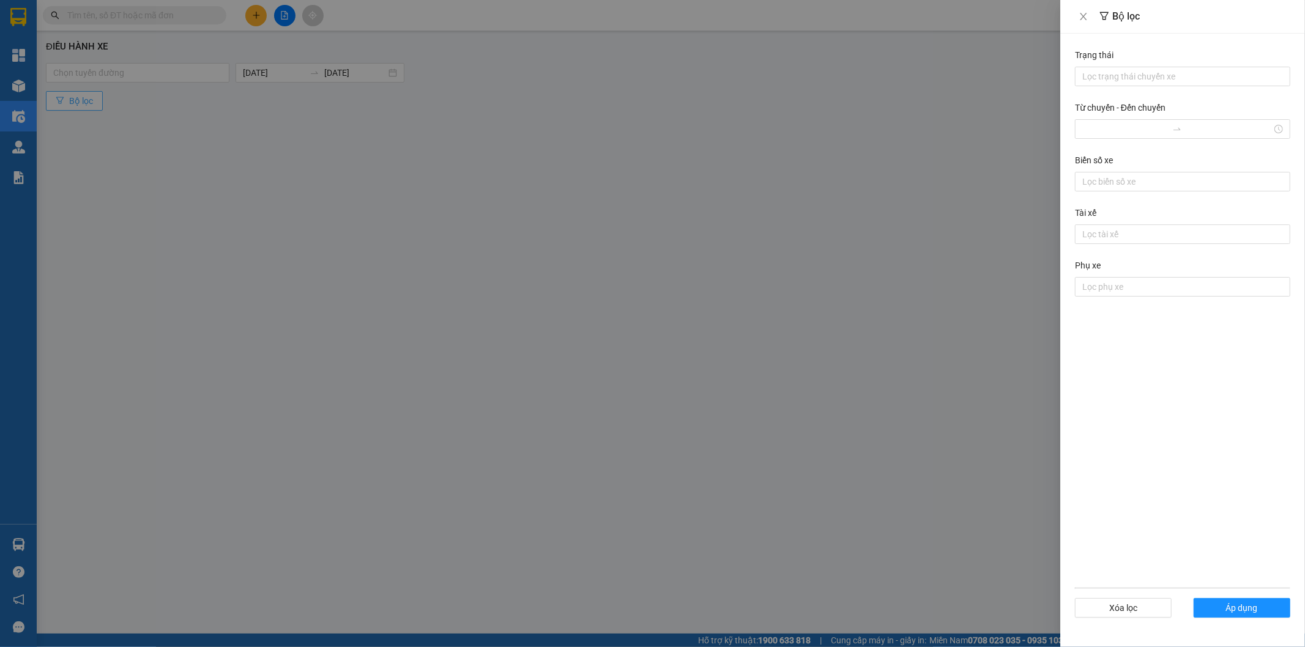
click at [82, 98] on div at bounding box center [652, 323] width 1305 height 647
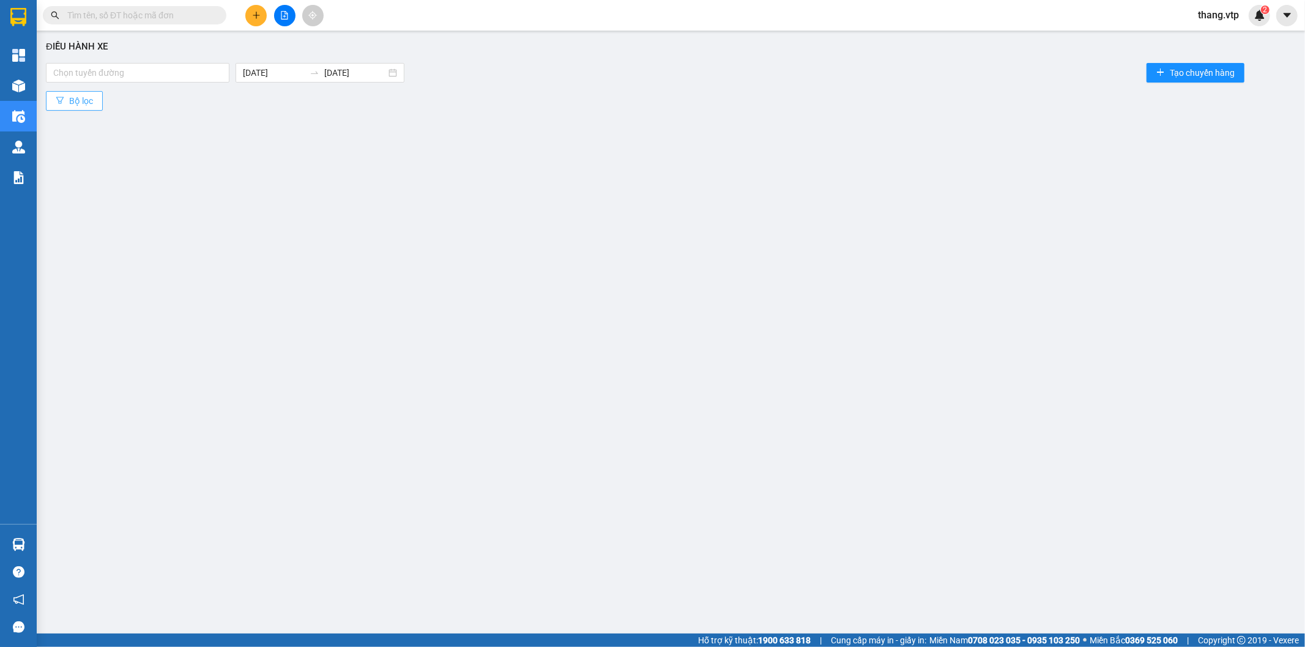
click at [82, 98] on span "Bộ lọc" at bounding box center [81, 100] width 24 height 13
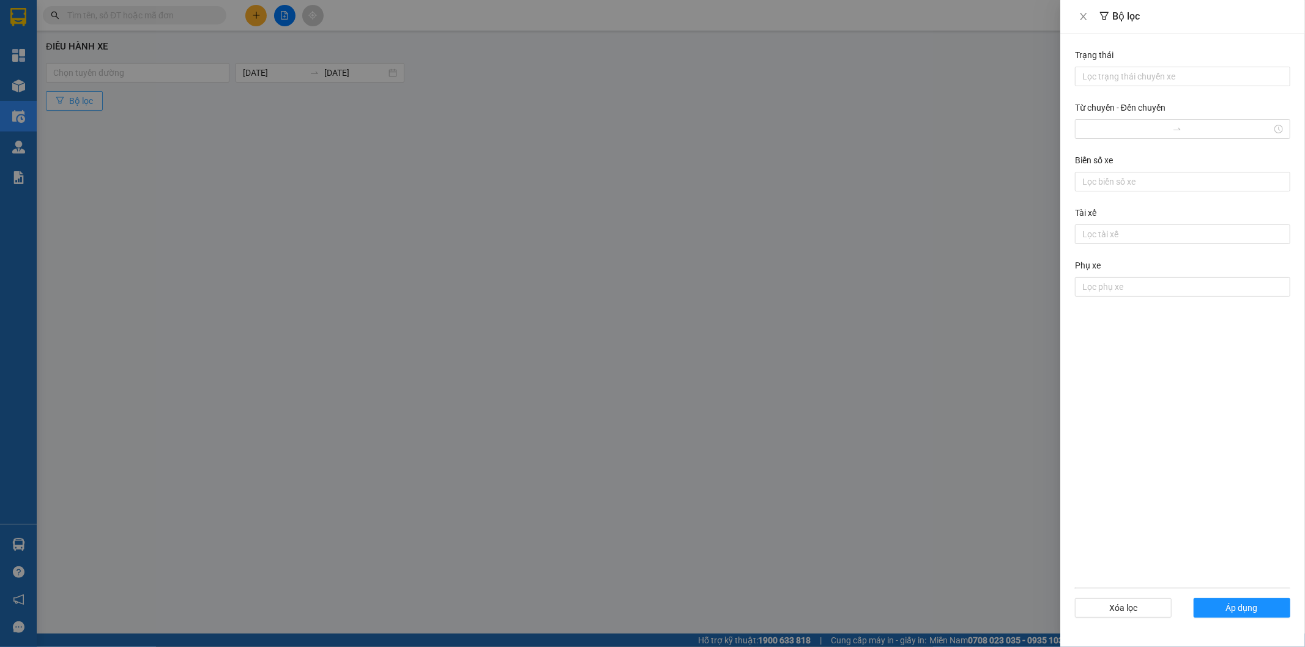
click at [82, 98] on div at bounding box center [652, 323] width 1305 height 647
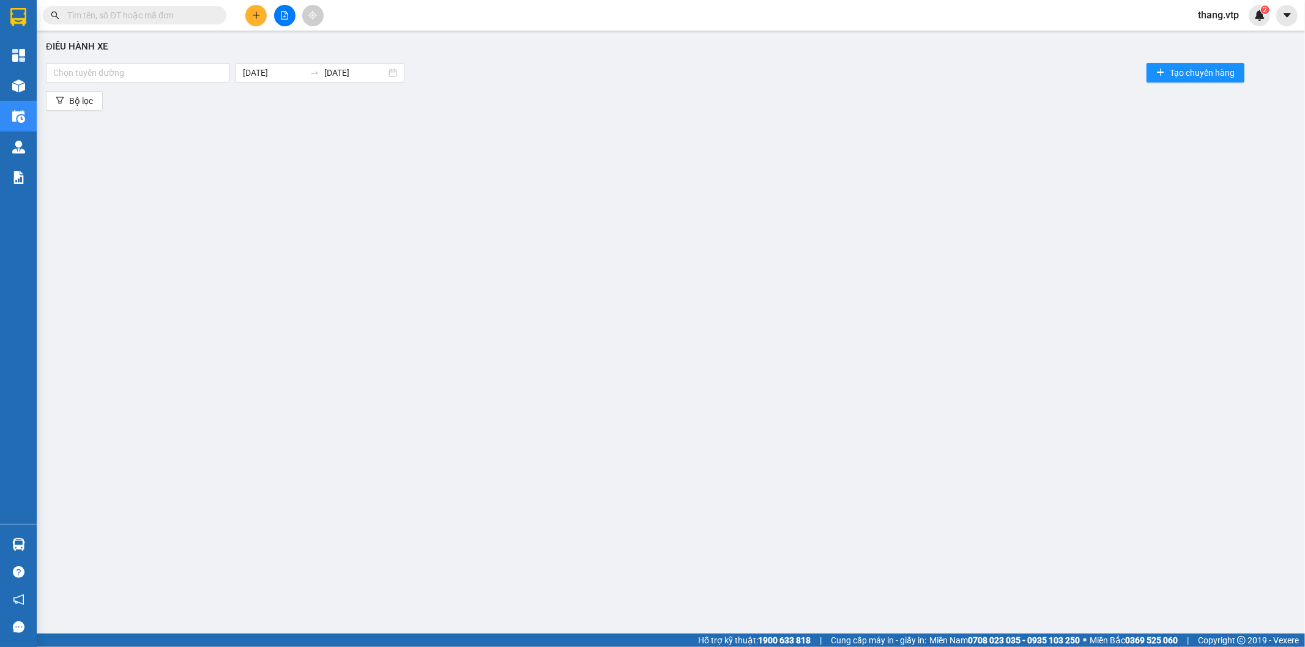
click at [88, 75] on div at bounding box center [137, 72] width 177 height 15
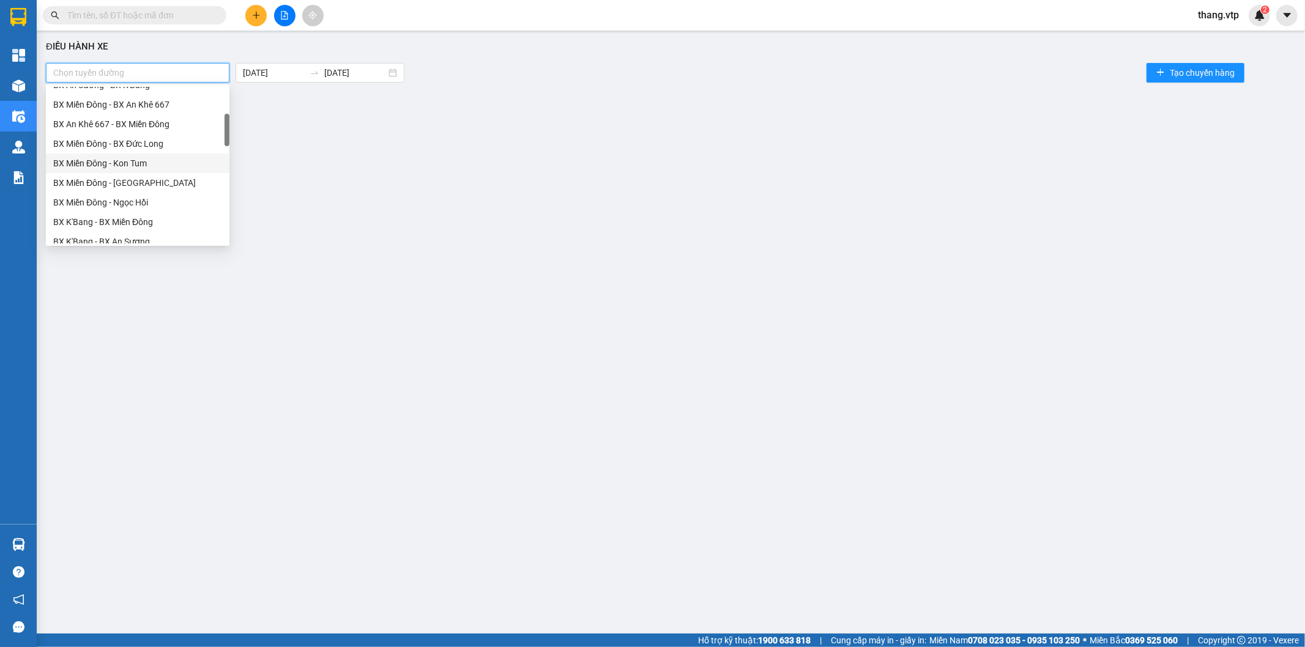
scroll to position [0, 0]
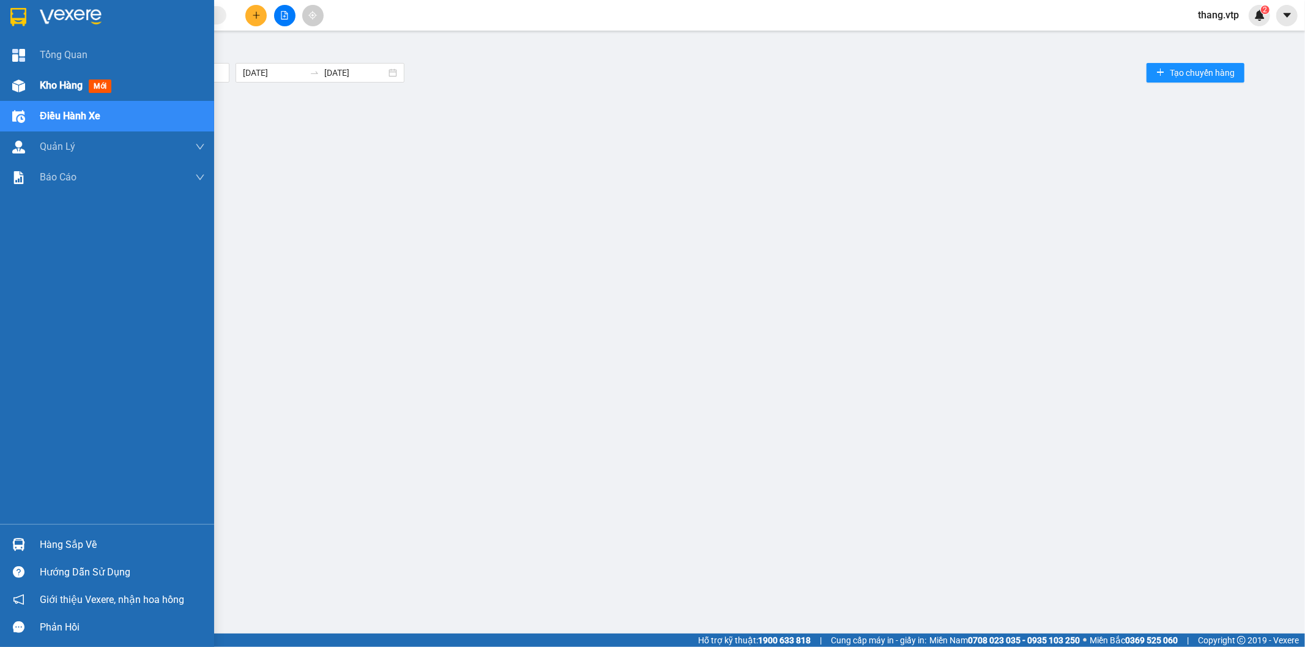
click at [33, 91] on div "Kho hàng mới" at bounding box center [107, 85] width 214 height 31
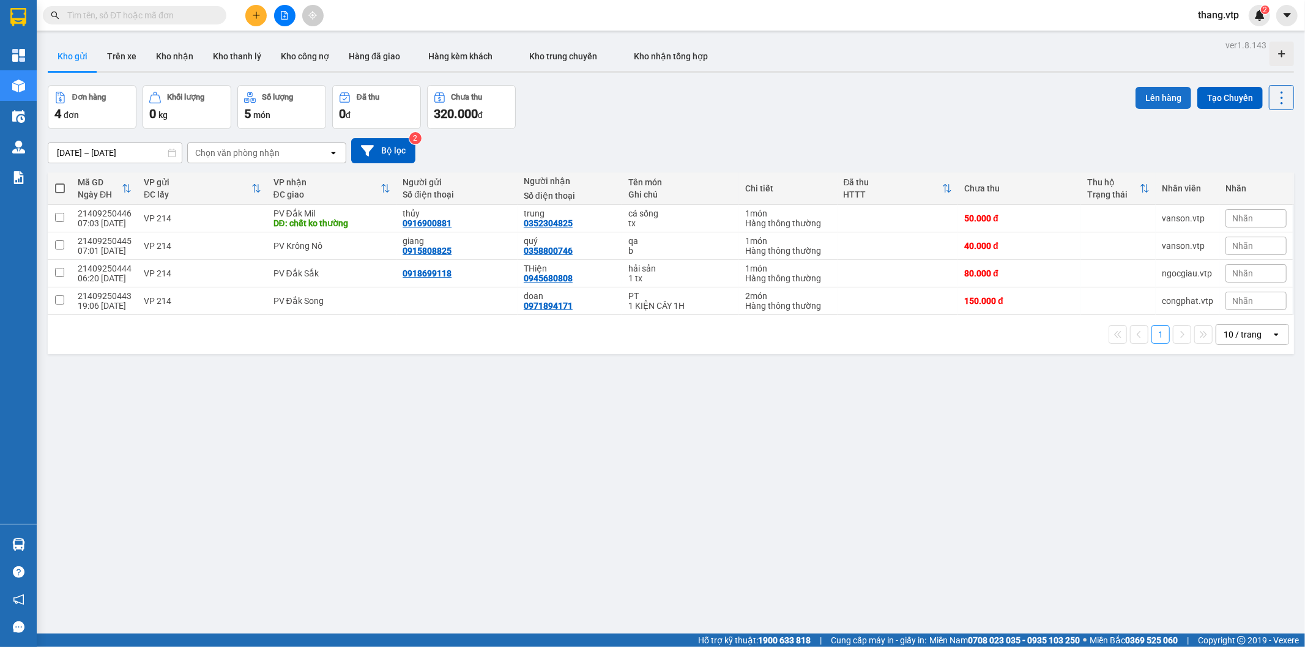
click at [1166, 98] on button "Lên hàng" at bounding box center [1163, 98] width 56 height 22
click at [125, 23] on span at bounding box center [134, 15] width 183 height 18
click at [127, 18] on input "text" at bounding box center [139, 15] width 144 height 13
click at [125, 17] on input "text" at bounding box center [139, 15] width 144 height 13
